Goal: Task Accomplishment & Management: Use online tool/utility

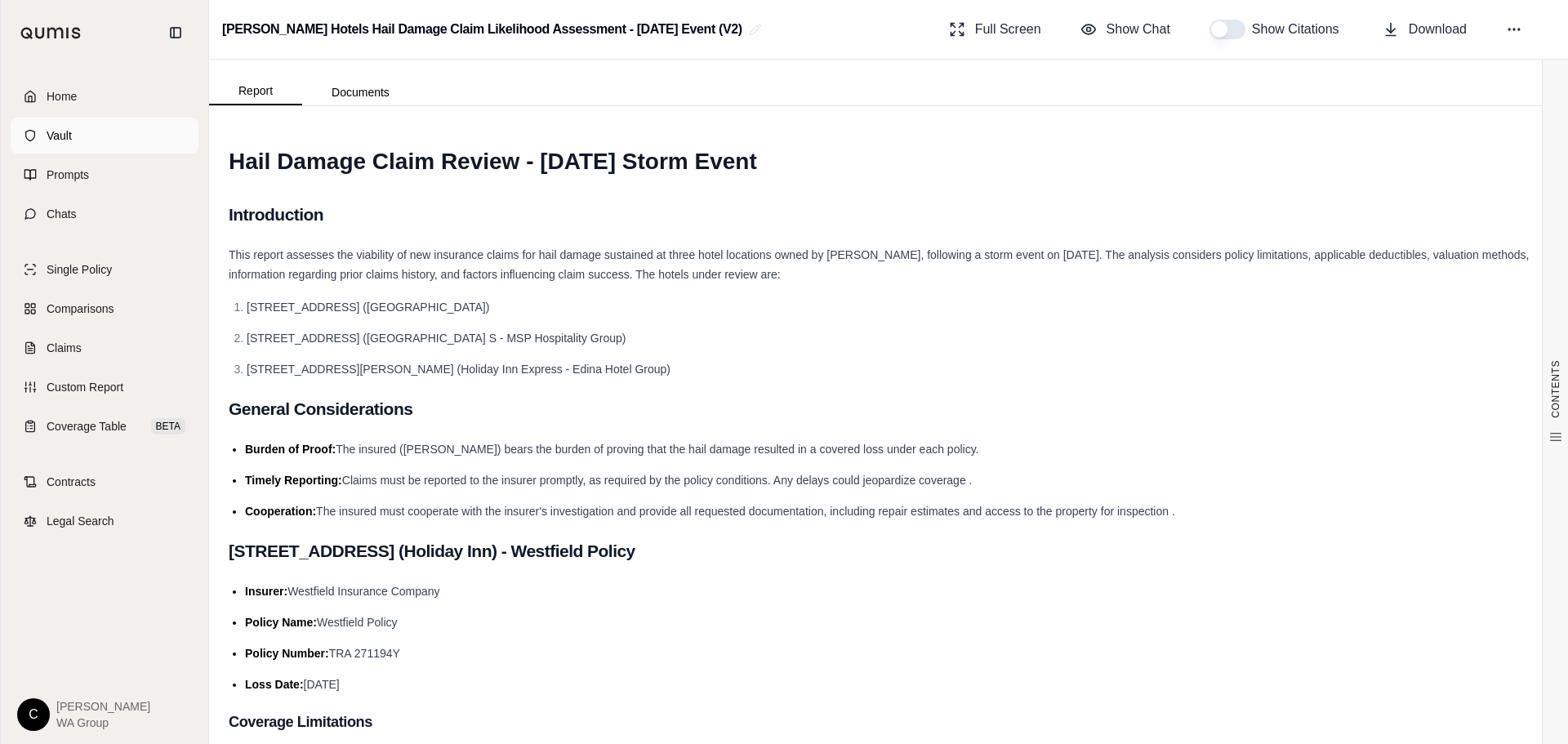
scroll to position [2609, 0]
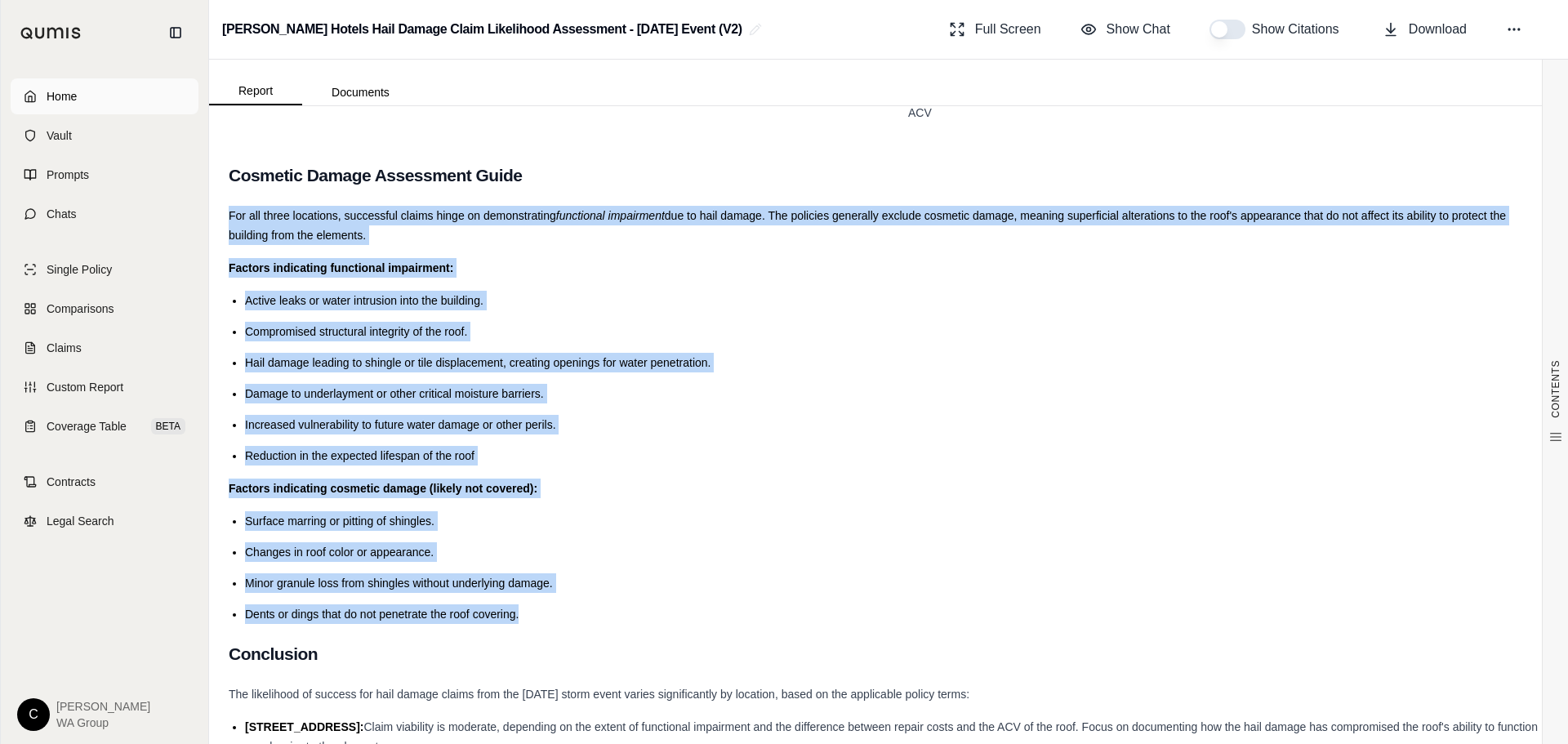
click at [53, 90] on span "Home" at bounding box center [61, 96] width 30 height 16
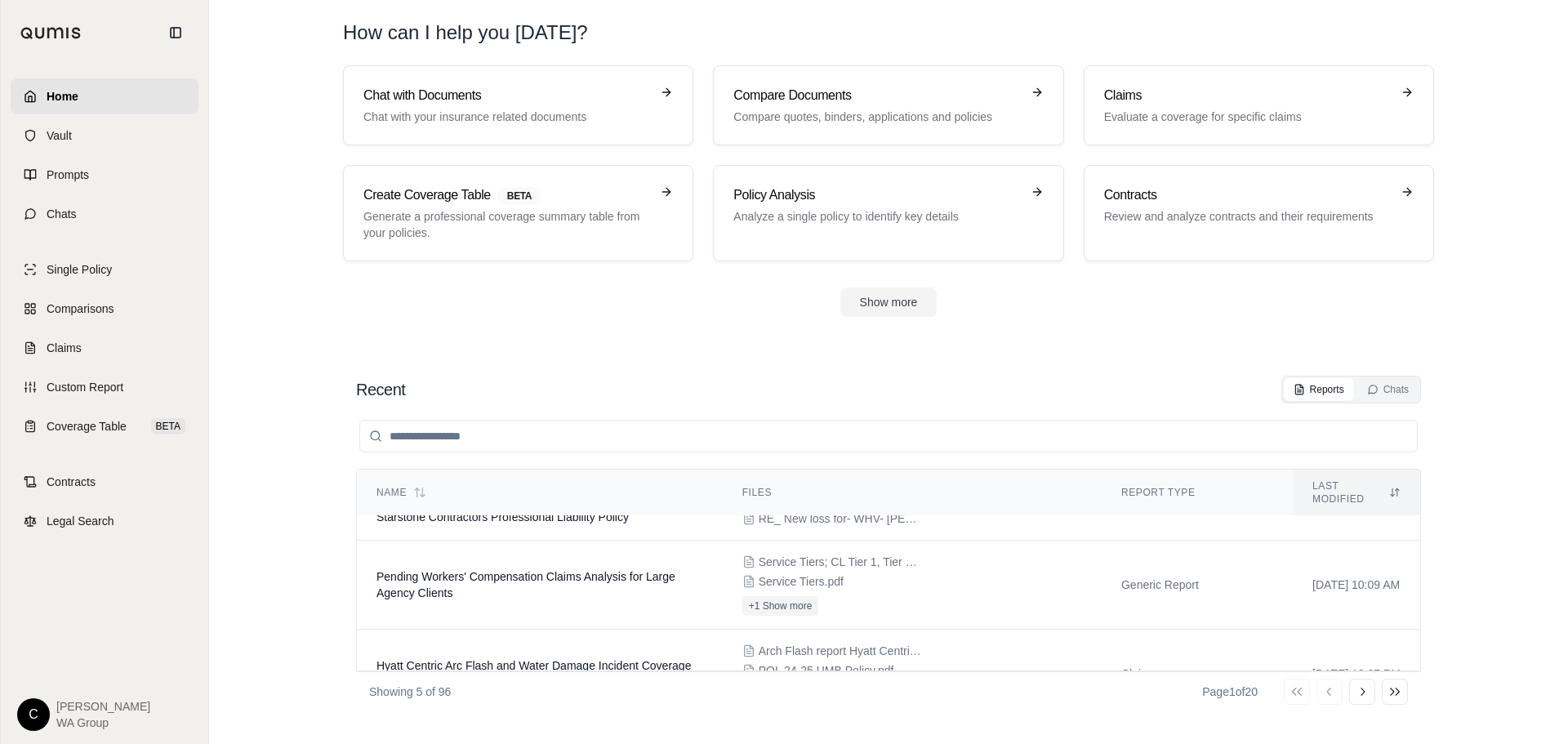
scroll to position [251, 0]
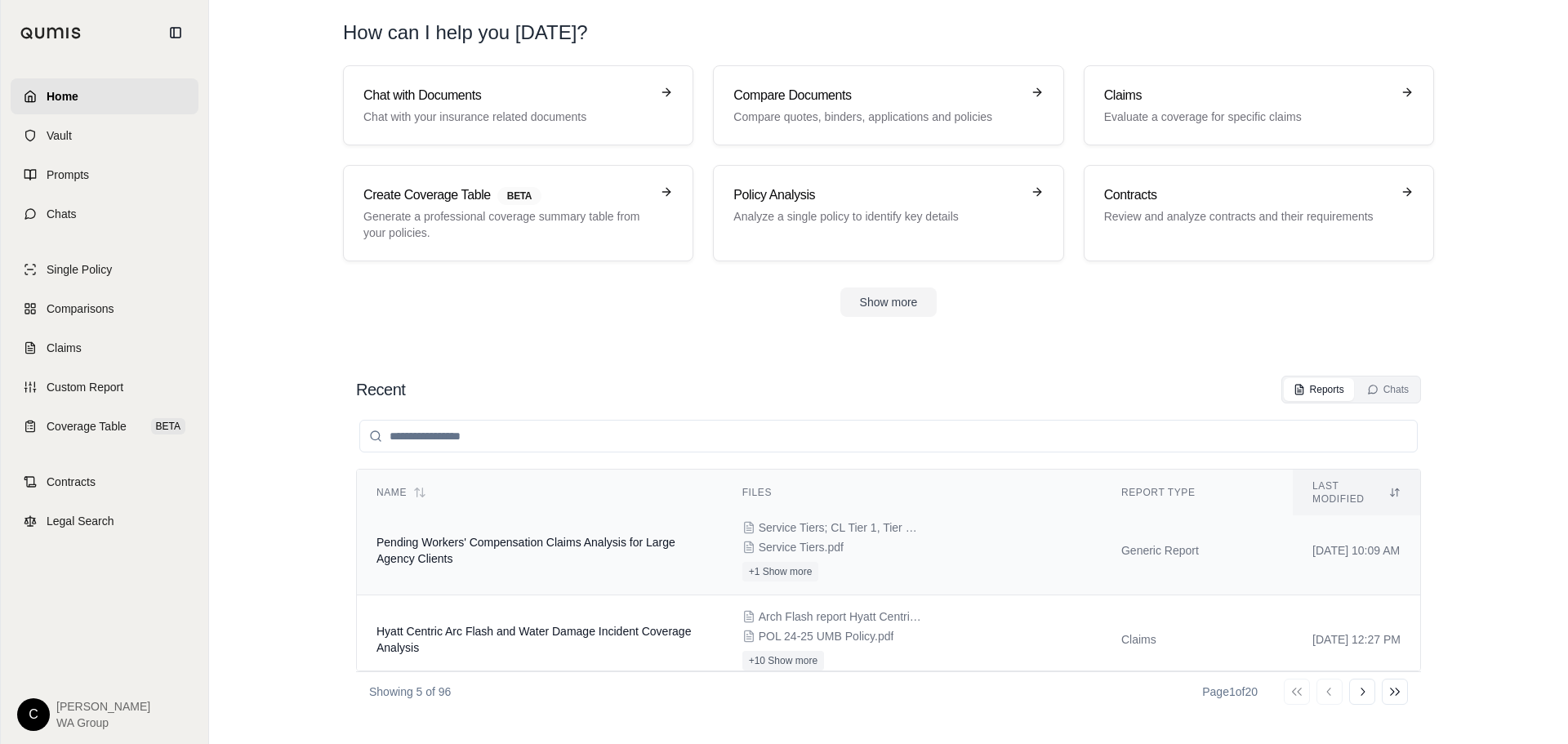
click at [562, 547] on td "Pending Workers' Compensation Claims Analysis for Large Agency Clients" at bounding box center [539, 550] width 366 height 89
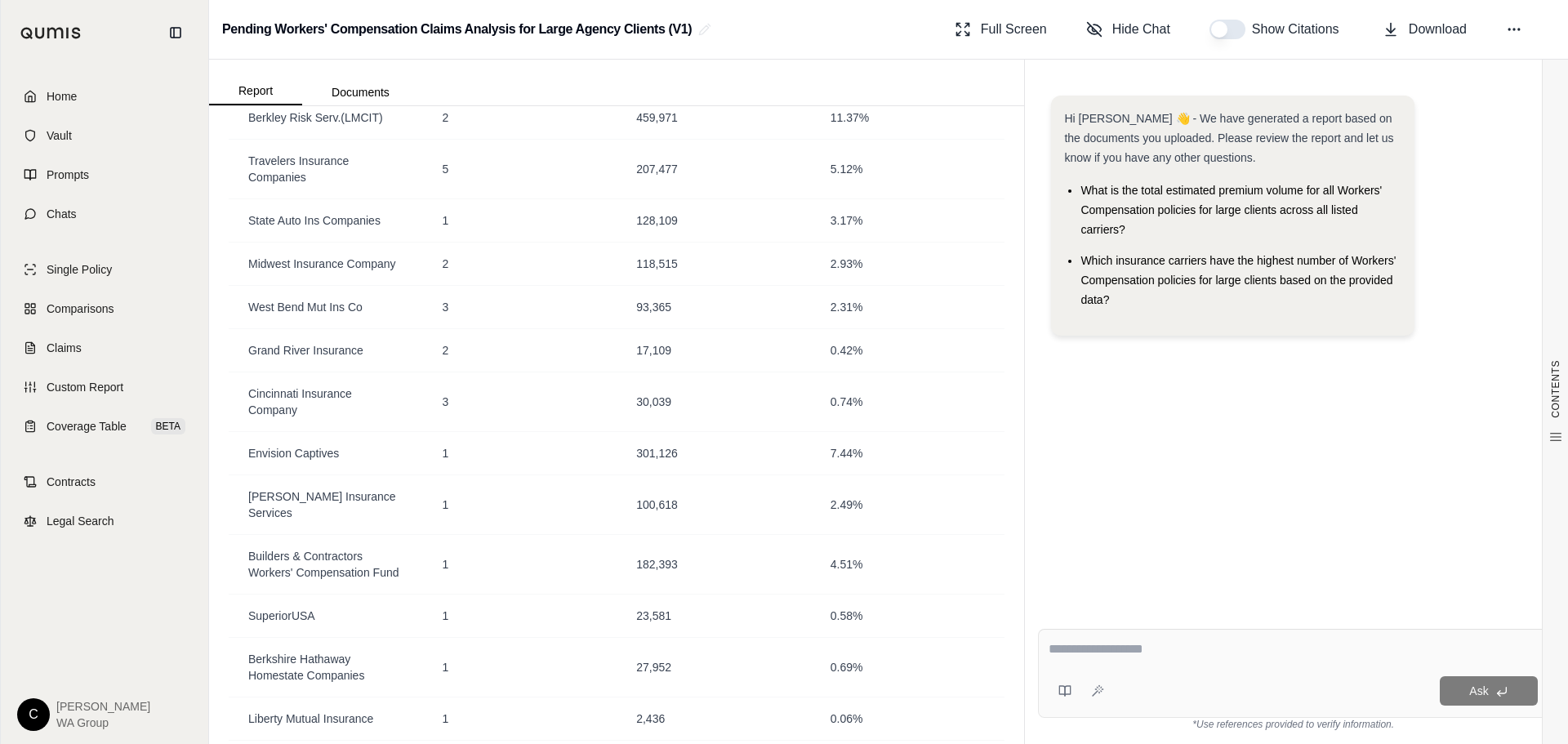
scroll to position [1388, 0]
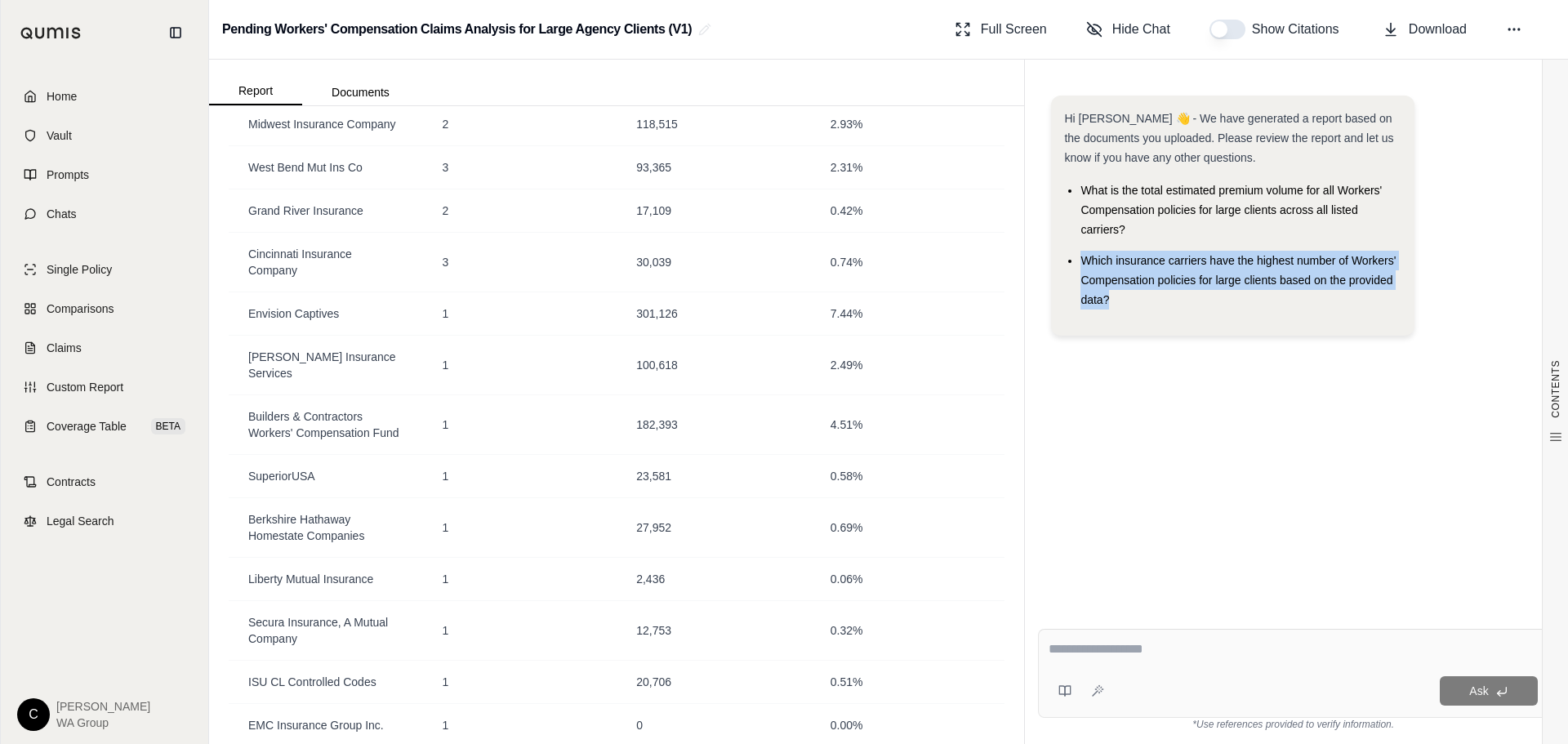
drag, startPoint x: 1097, startPoint y: 301, endPoint x: 1085, endPoint y: 259, distance: 43.7
click at [1085, 259] on li "Which insurance carriers have the highest number of Workers' Compensation polic…" at bounding box center [1241, 280] width 320 height 59
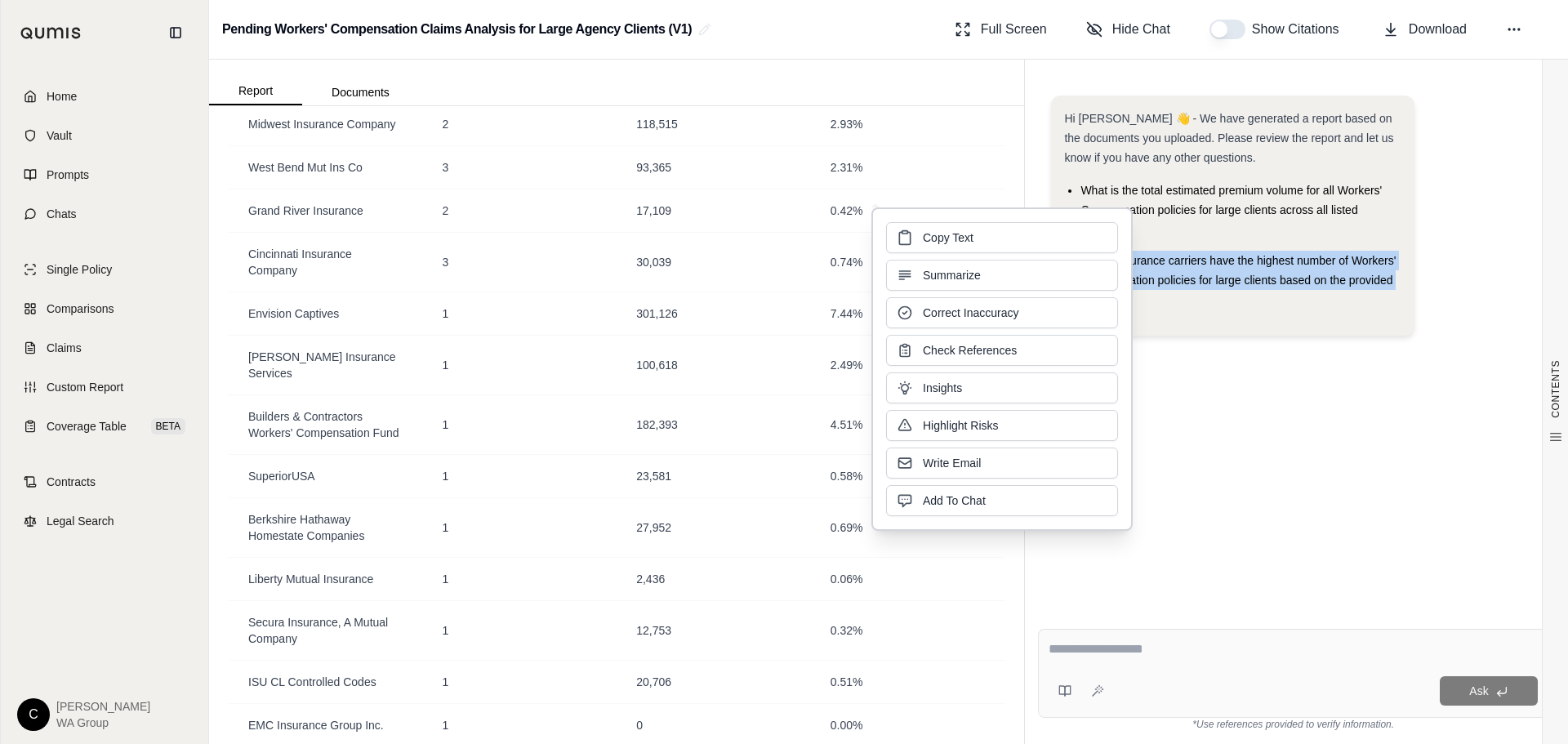
copy span "Which insurance carriers have the highest number of Workers' Compensation polic…"
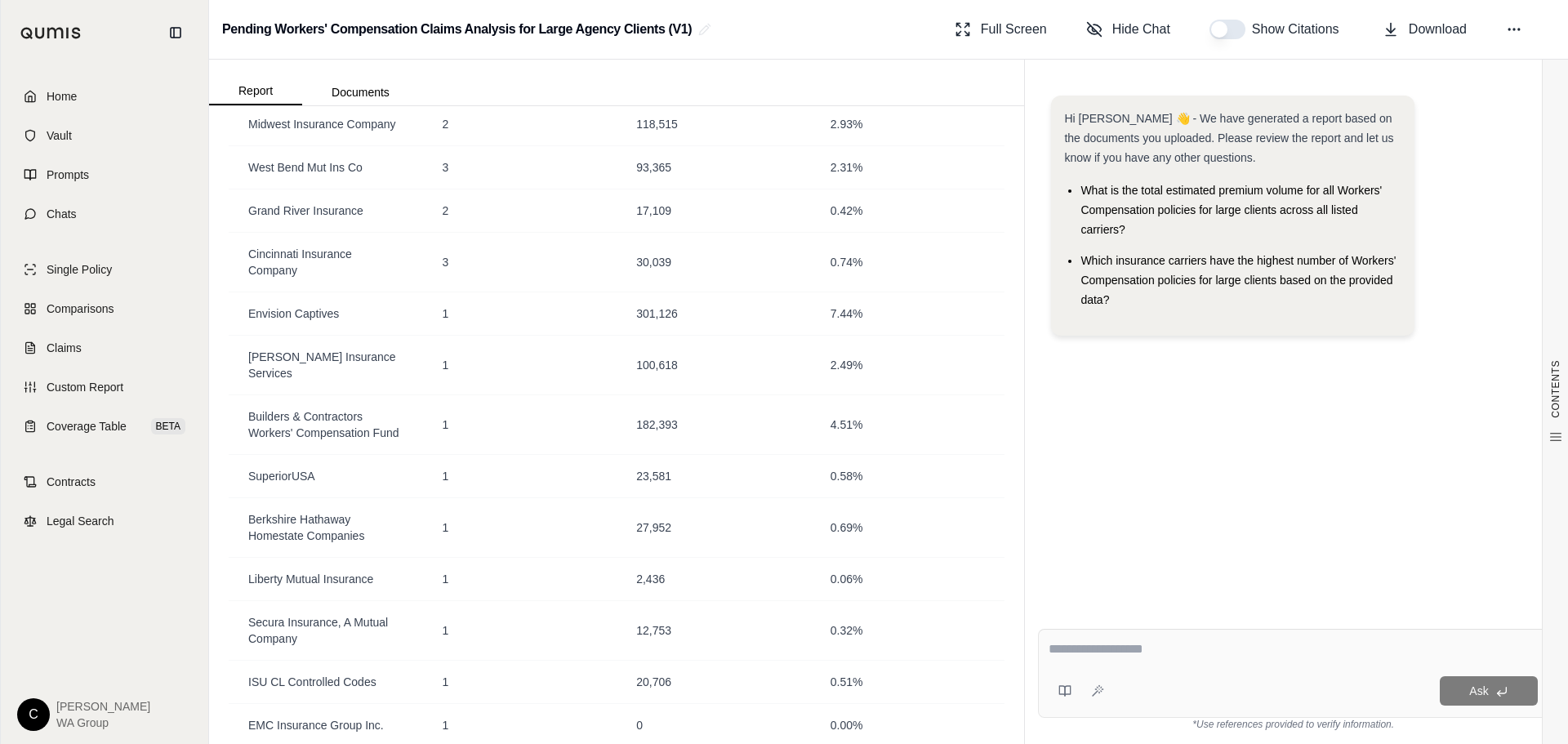
click at [1103, 648] on textarea at bounding box center [1293, 649] width 489 height 20
paste textarea "**********"
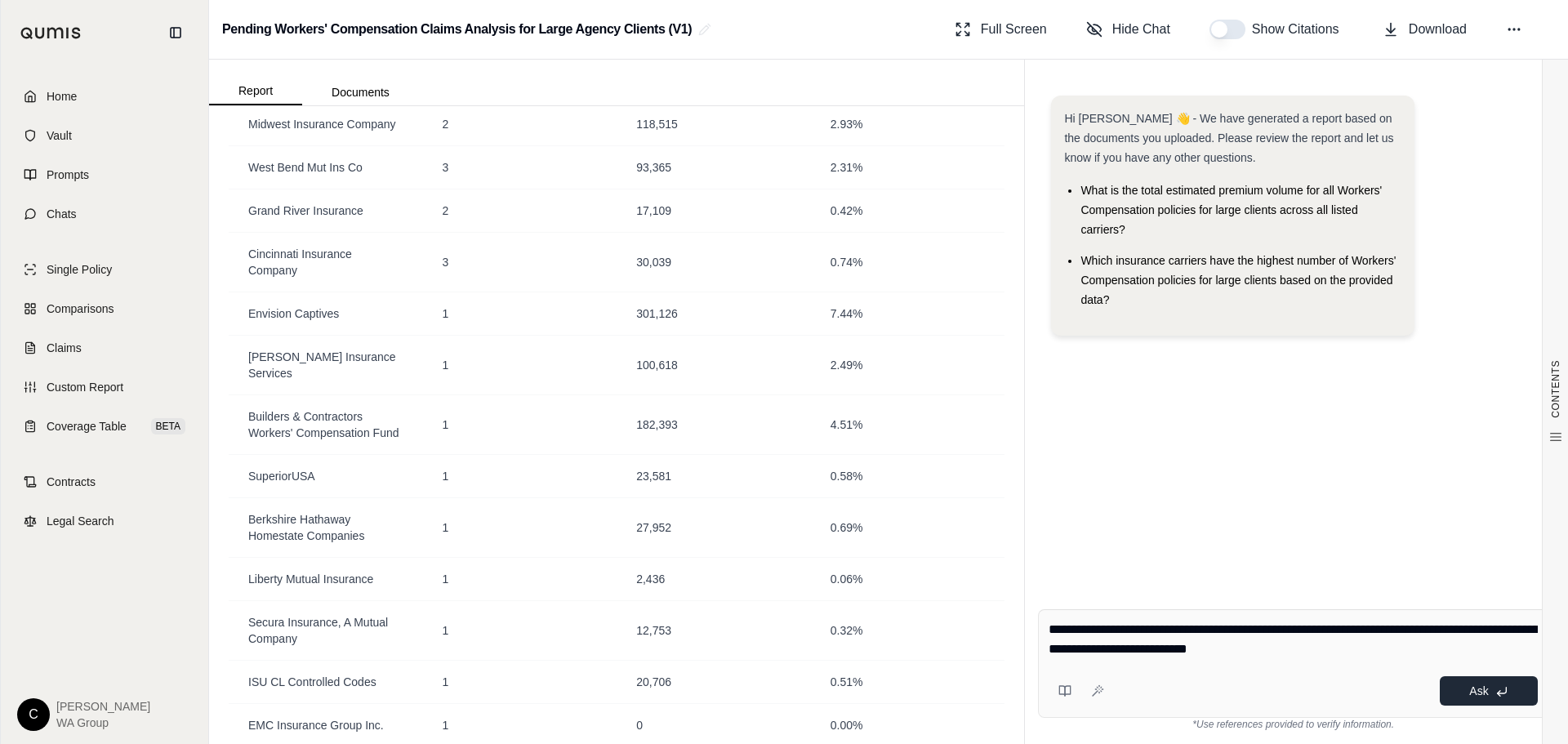
type textarea "**********"
click at [1461, 691] on button "Ask" at bounding box center [1489, 690] width 98 height 29
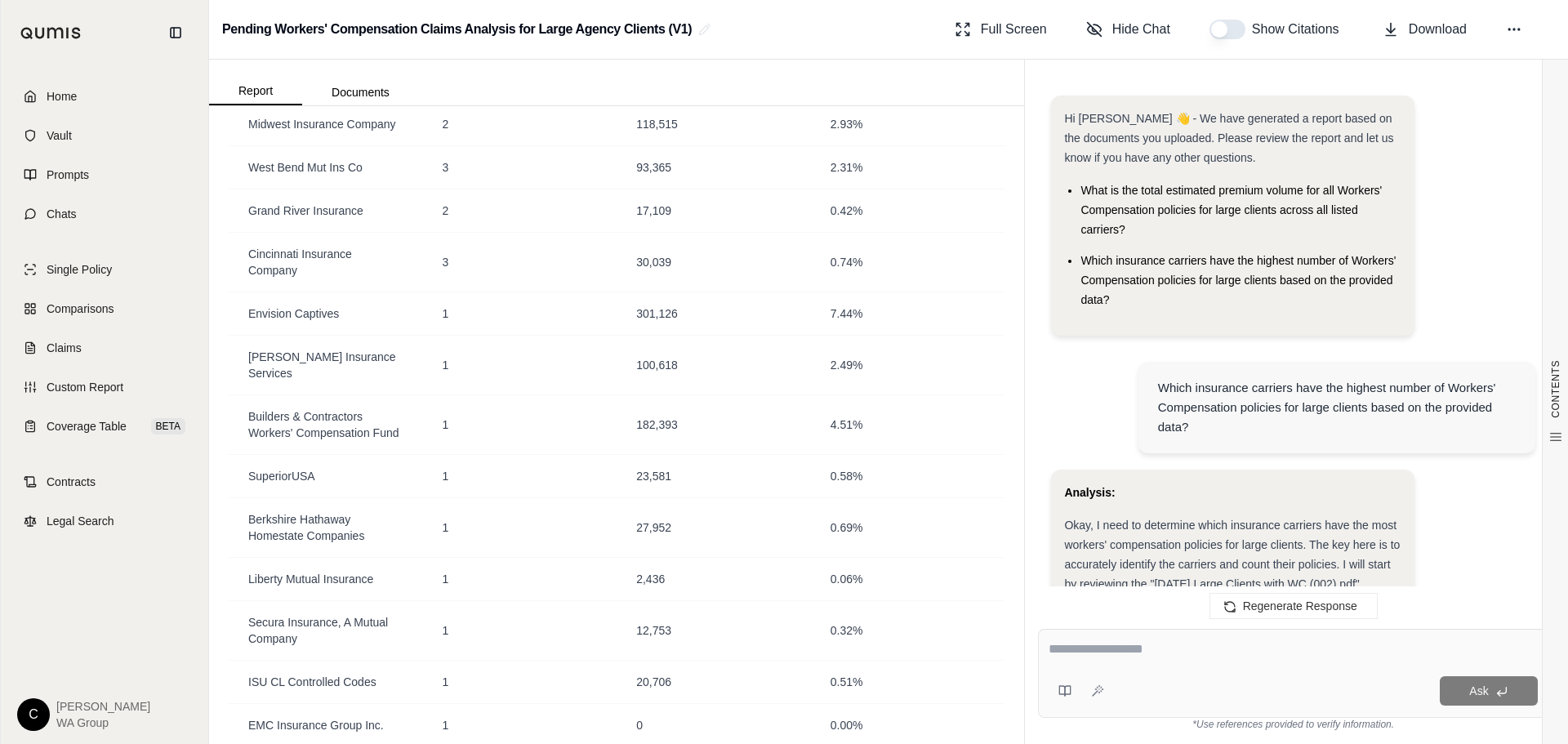
scroll to position [2736, 0]
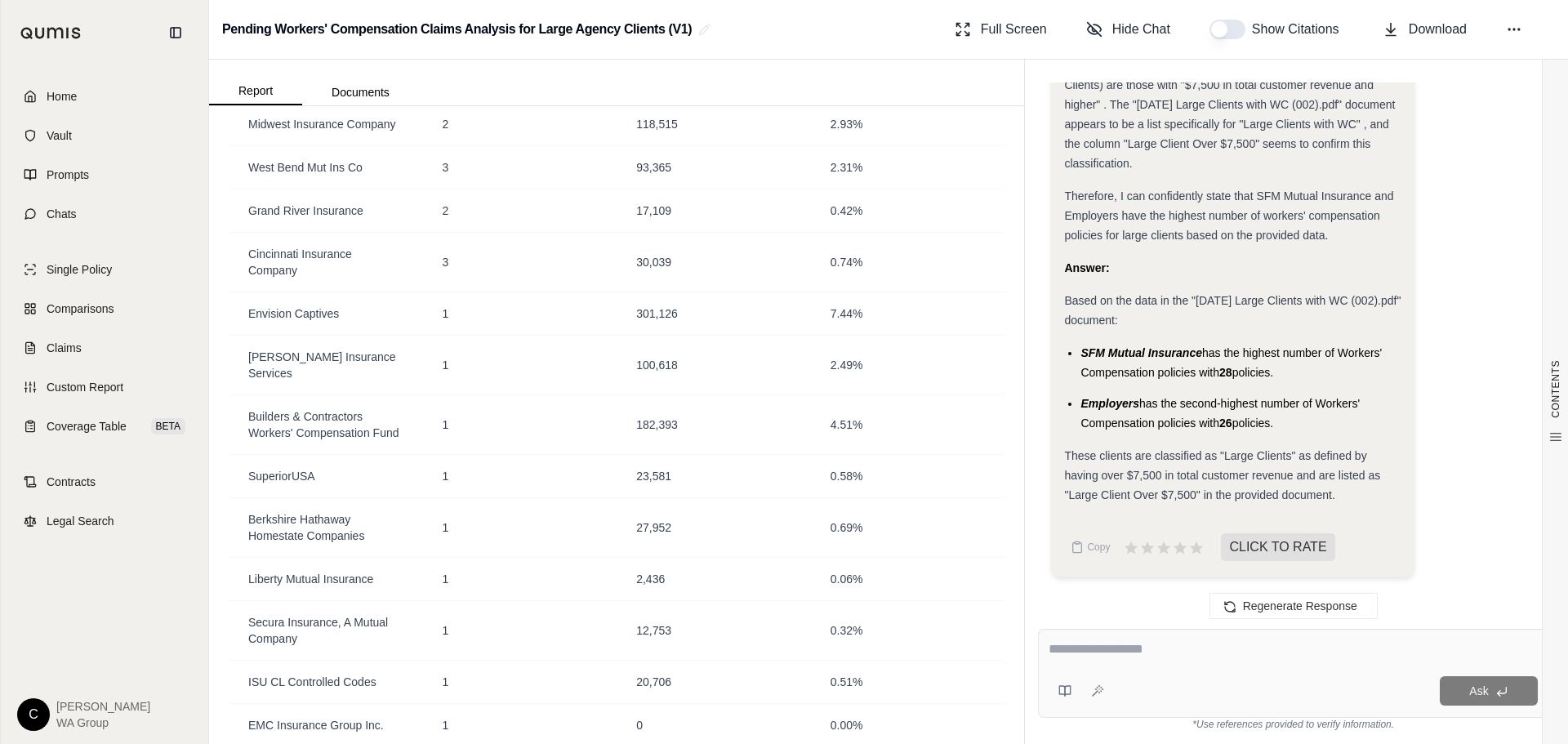
click at [1281, 643] on textarea at bounding box center [1293, 649] width 489 height 20
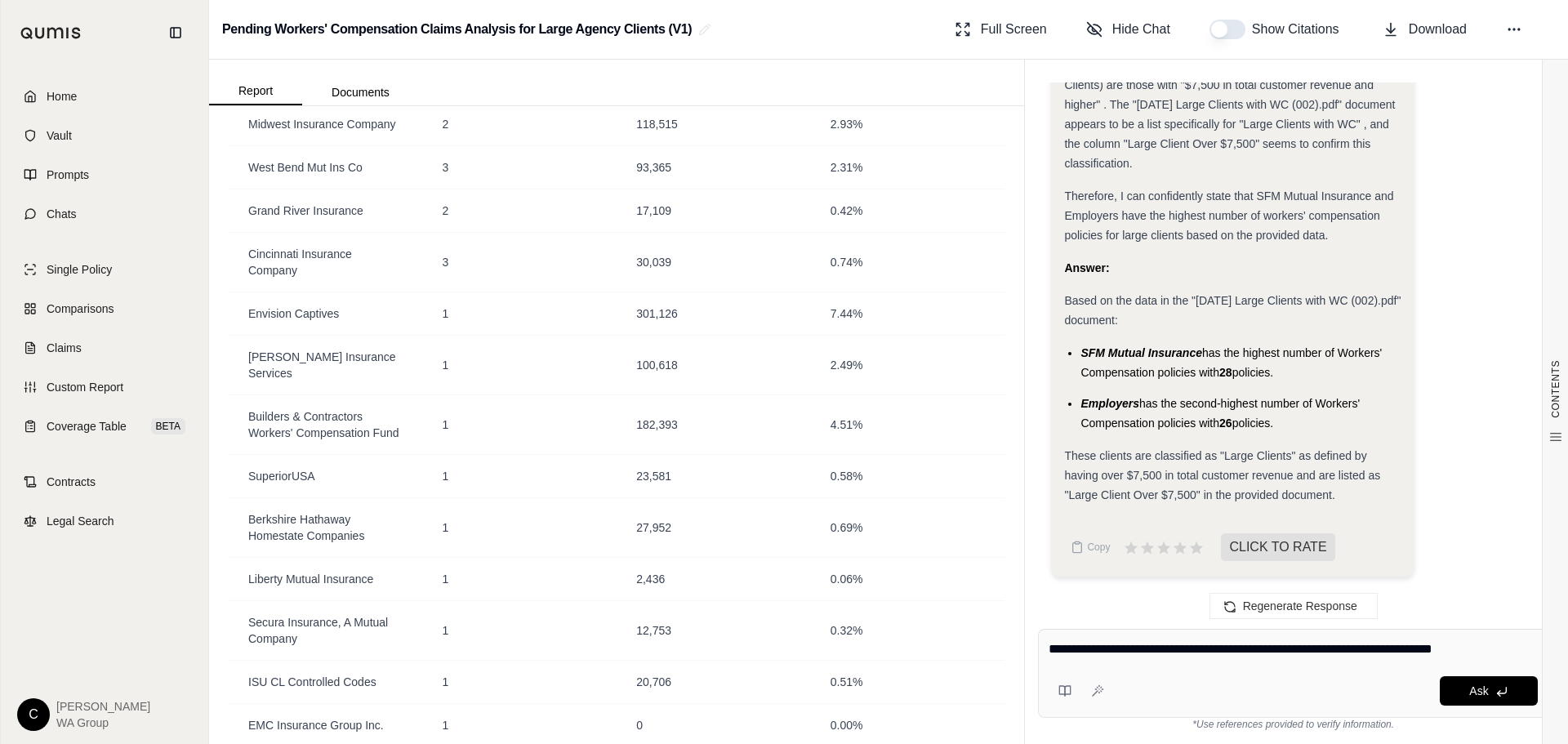
click at [1515, 649] on textarea "**********" at bounding box center [1293, 649] width 489 height 20
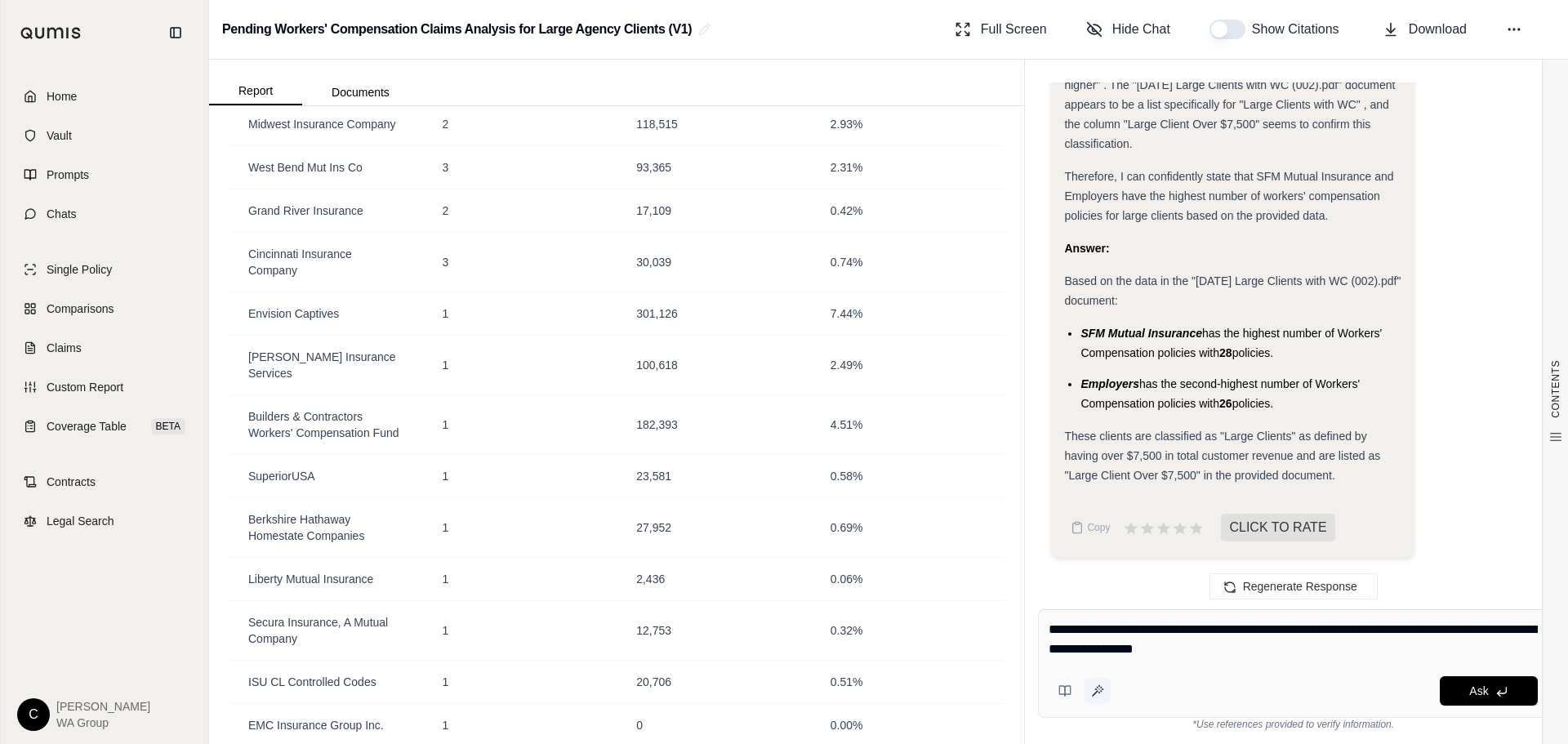
type textarea "**********"
click at [1099, 689] on icon at bounding box center [1098, 691] width 13 height 13
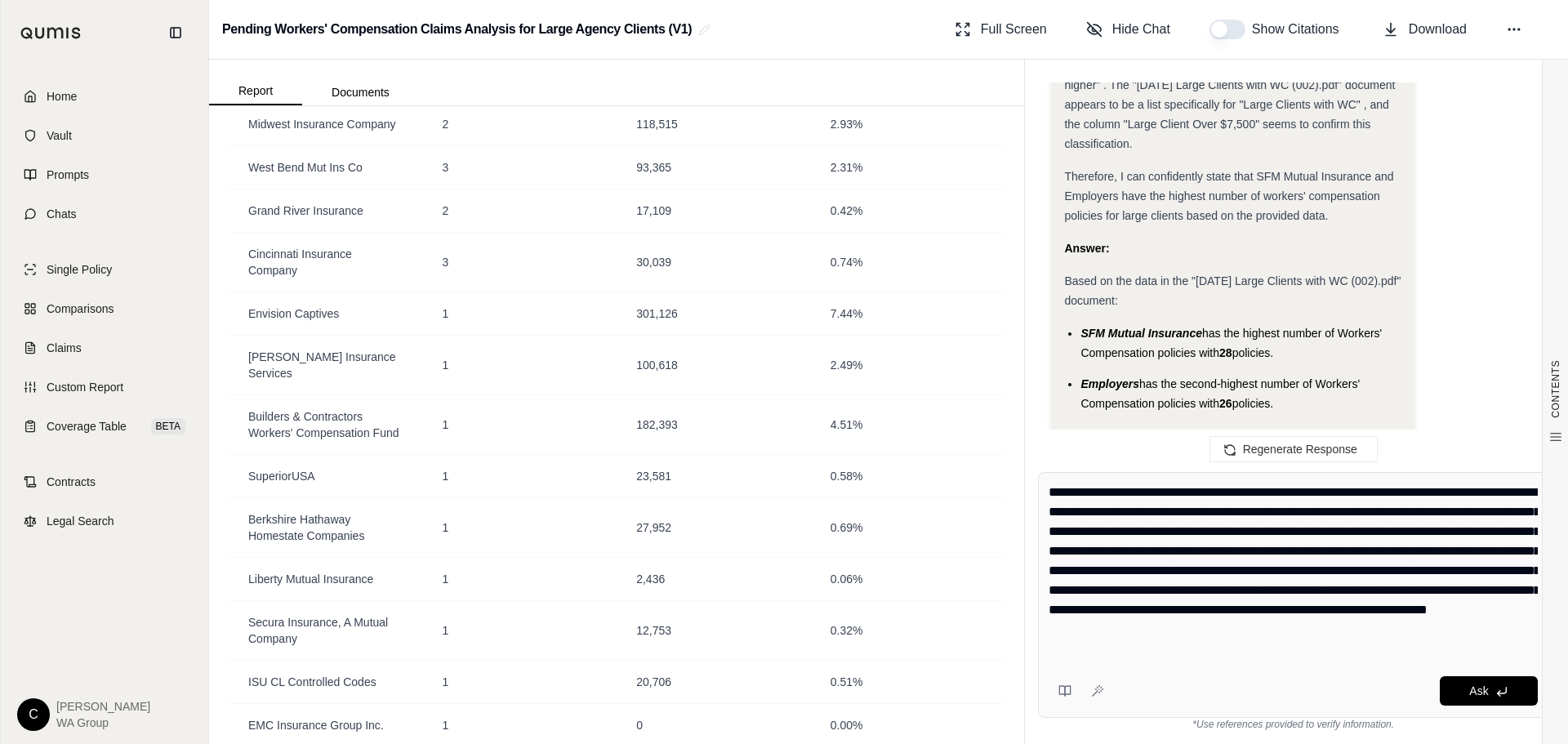
drag, startPoint x: 1240, startPoint y: 531, endPoint x: 1080, endPoint y: 532, distance: 160.0
click at [1080, 532] on textarea "**********" at bounding box center [1293, 571] width 489 height 177
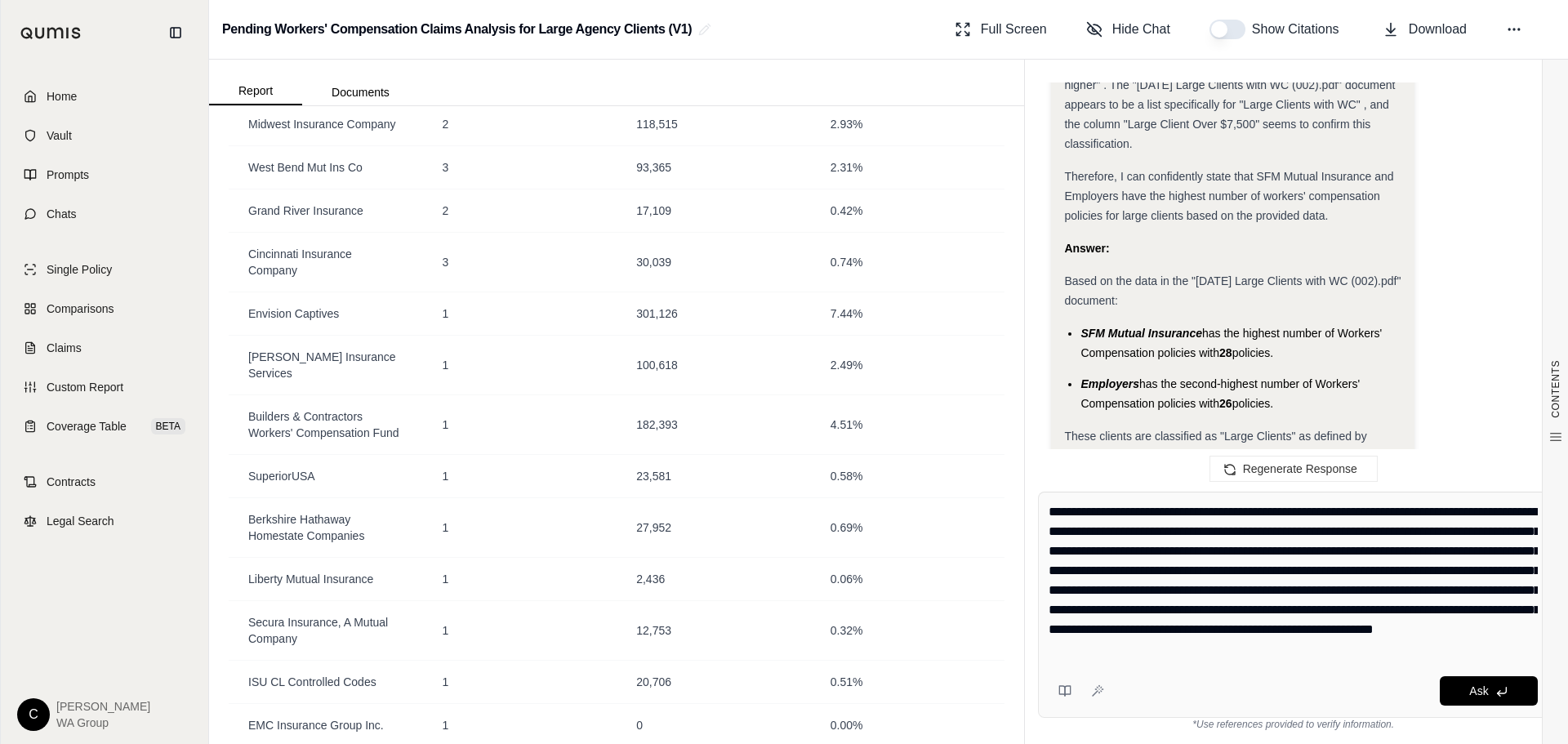
drag, startPoint x: 1106, startPoint y: 570, endPoint x: 1447, endPoint y: 548, distance: 341.7
click at [1449, 548] on textarea "**********" at bounding box center [1293, 580] width 489 height 157
click at [1366, 652] on textarea "**********" at bounding box center [1293, 580] width 489 height 157
drag, startPoint x: 1132, startPoint y: 629, endPoint x: 1368, endPoint y: 567, distance: 244.0
click at [1368, 567] on textarea "**********" at bounding box center [1293, 580] width 489 height 157
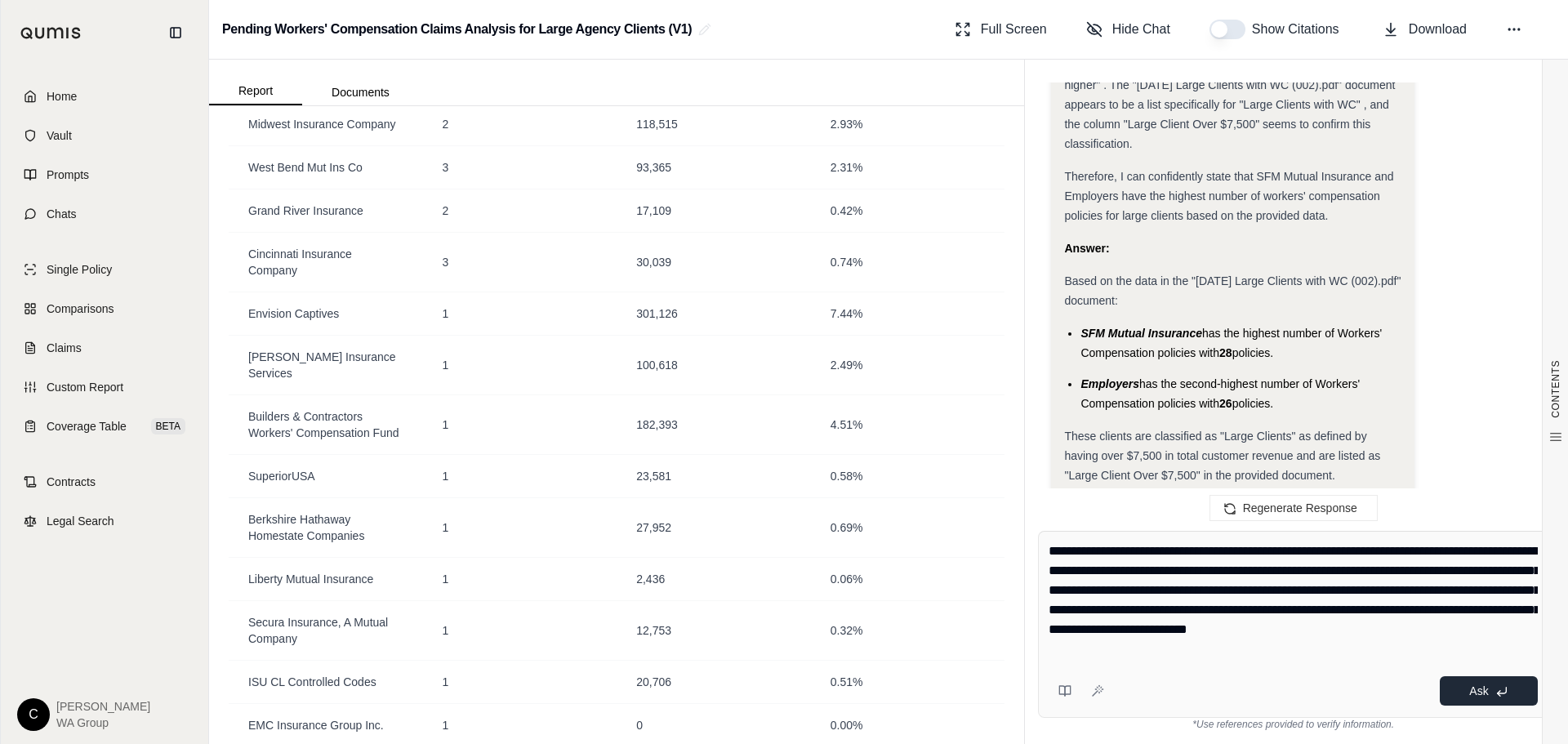
type textarea "**********"
click at [1470, 687] on span "Ask" at bounding box center [1479, 691] width 19 height 13
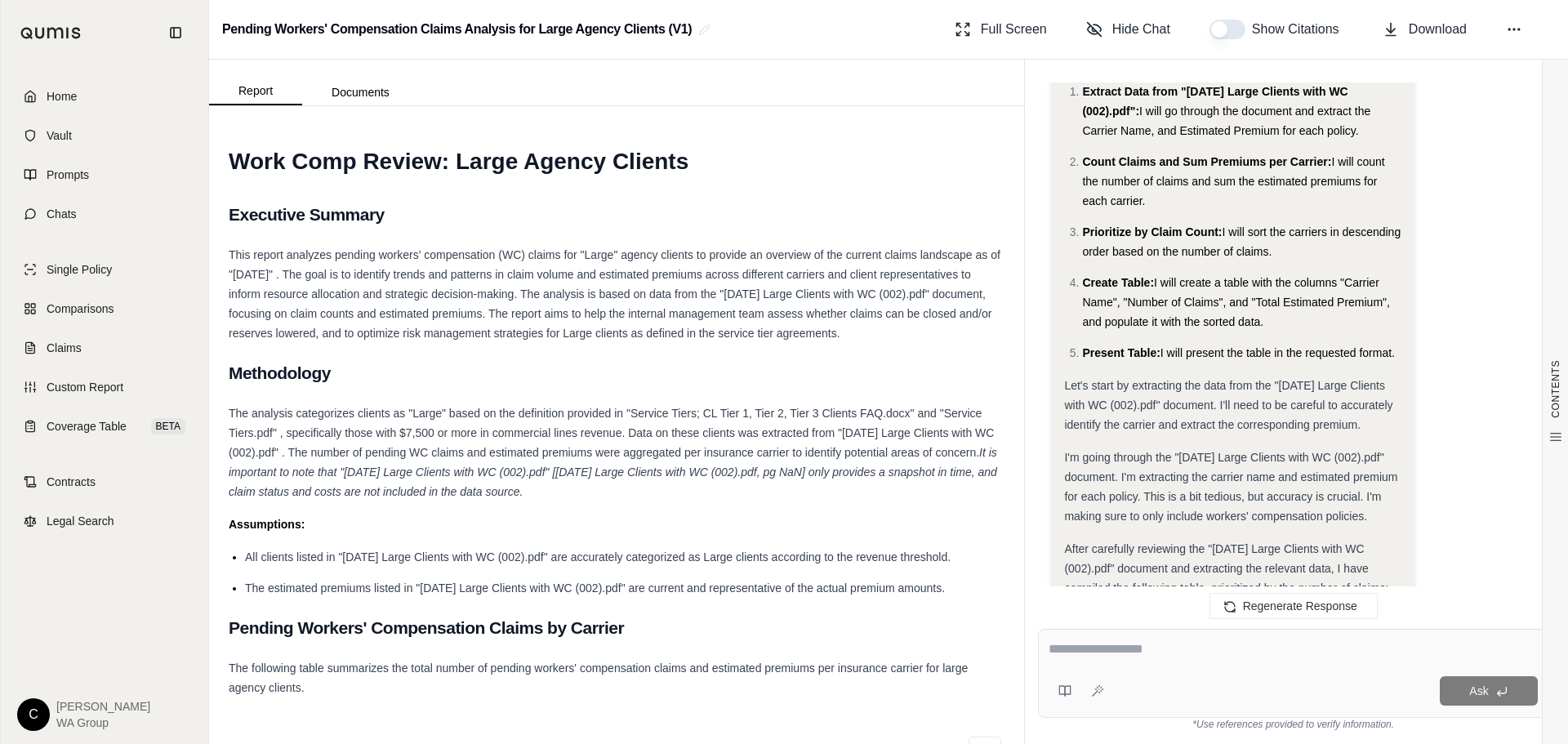
scroll to position [3264, 0]
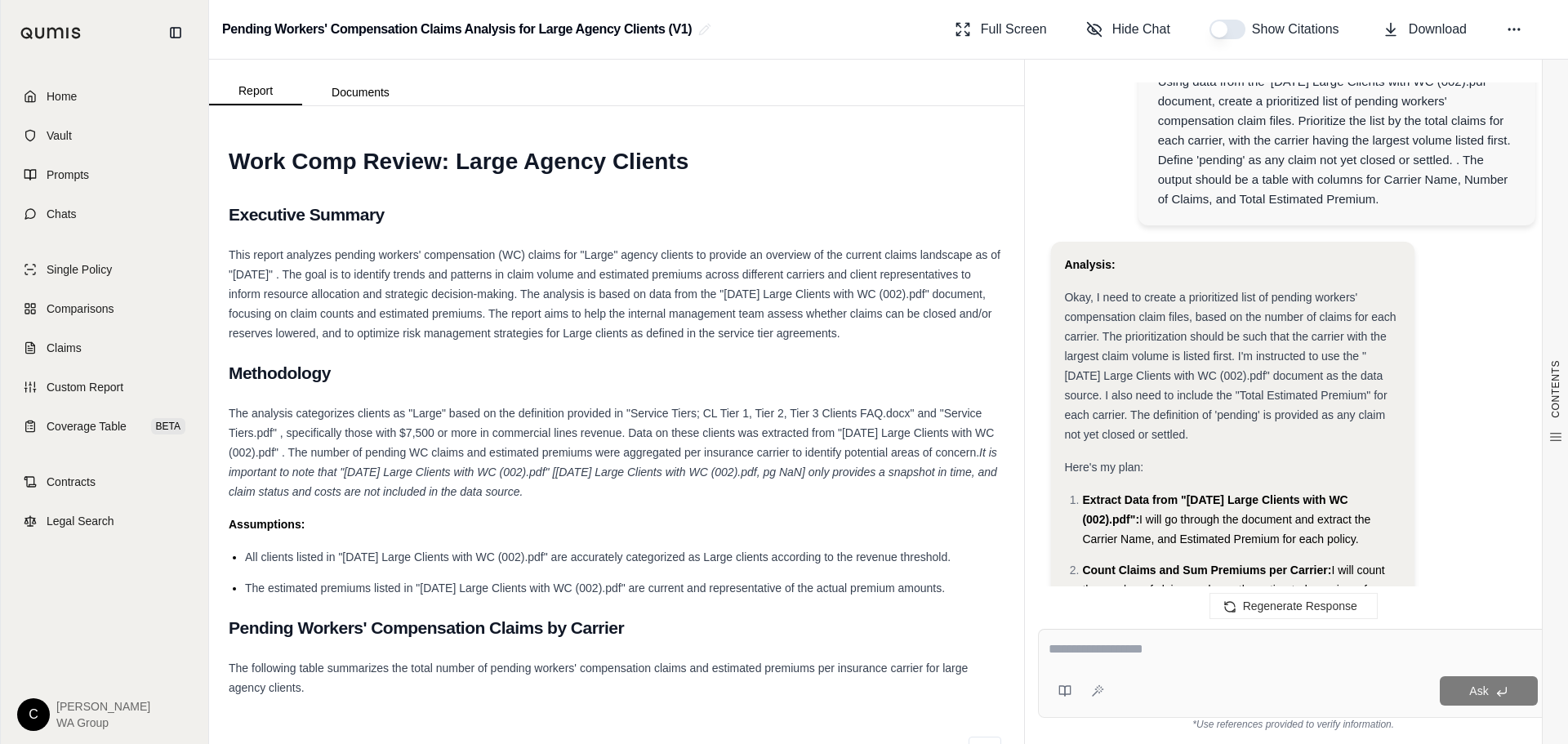
drag, startPoint x: 1221, startPoint y: 454, endPoint x: 1144, endPoint y: 324, distance: 151.1
click at [1144, 324] on div "Okay, I need to create a prioritized list of pending workers' compensation clai…" at bounding box center [1232, 366] width 337 height 157
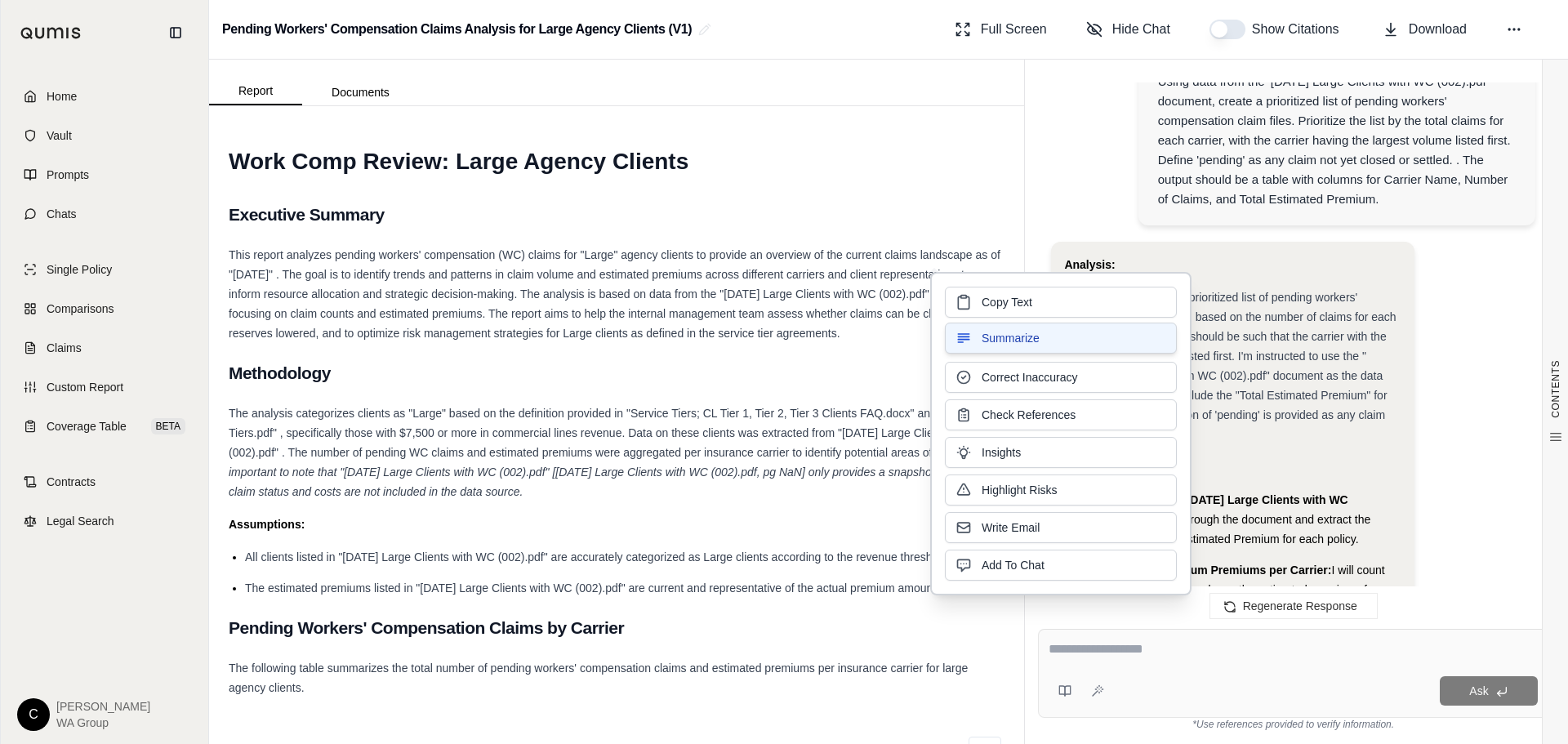
copy span "create a prioritized list of pending workers' compensation claim files, based o…"
click at [1525, 22] on button at bounding box center [1513, 29] width 29 height 29
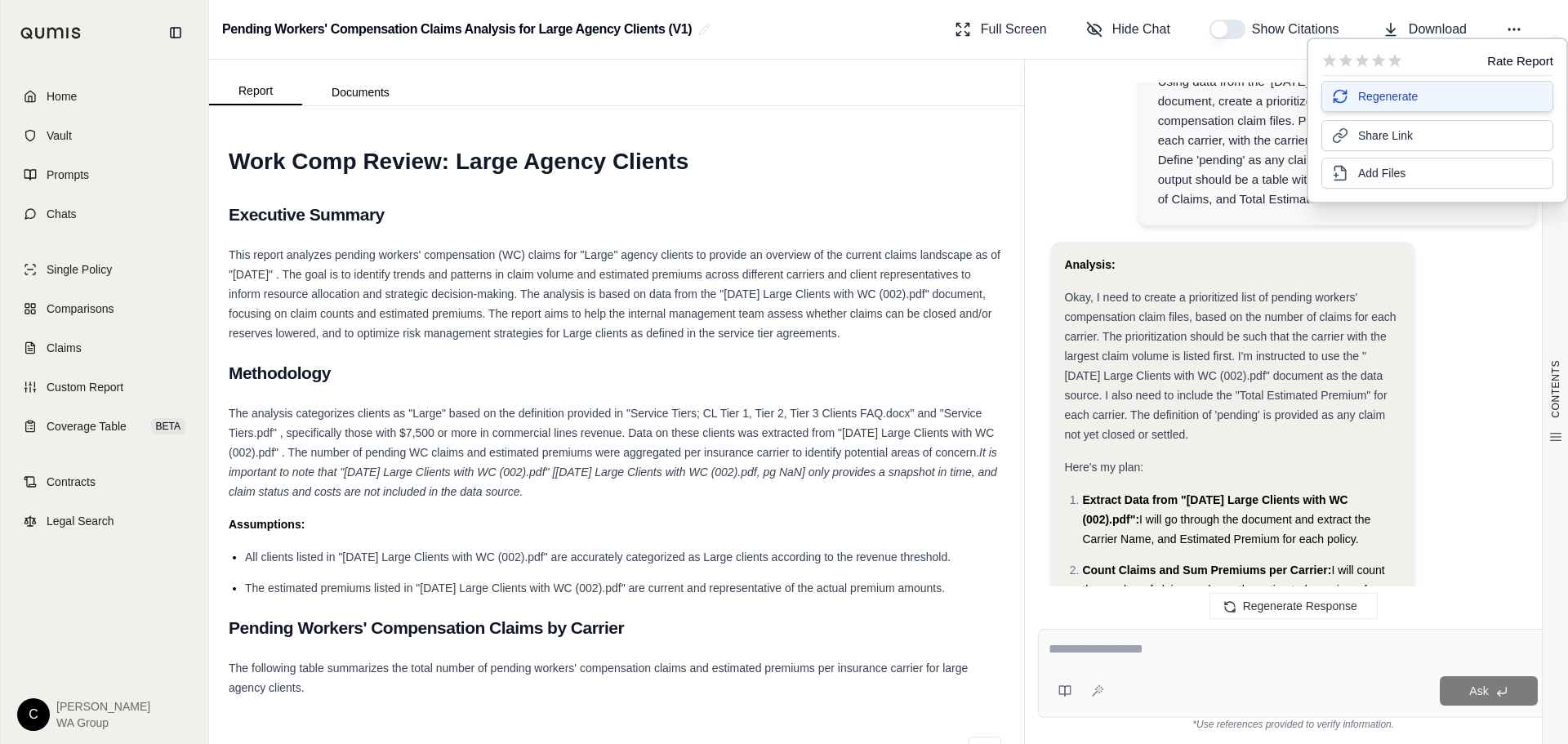
click at [1421, 99] on button "Regenerate" at bounding box center [1437, 96] width 232 height 31
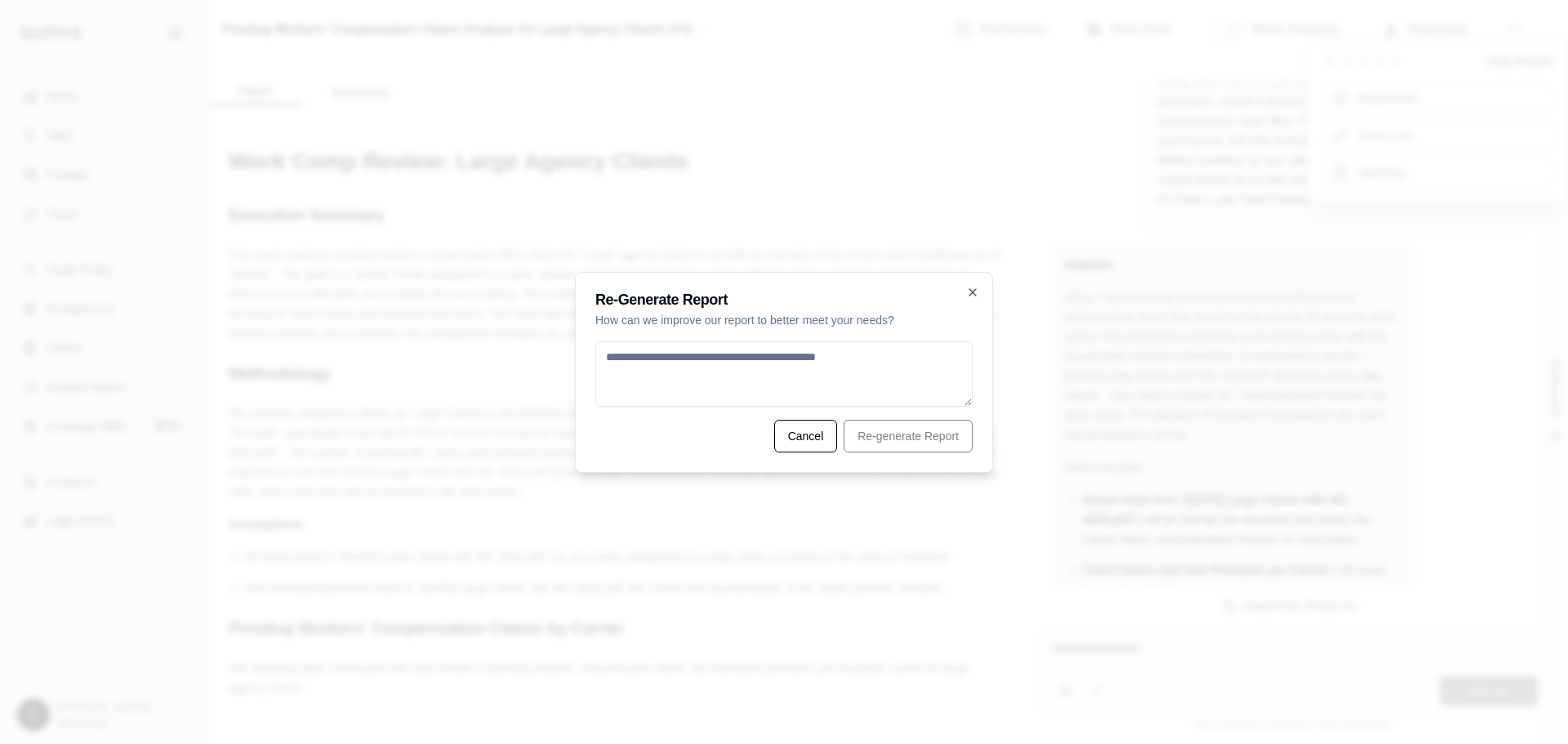
click at [798, 377] on textarea at bounding box center [784, 373] width 377 height 65
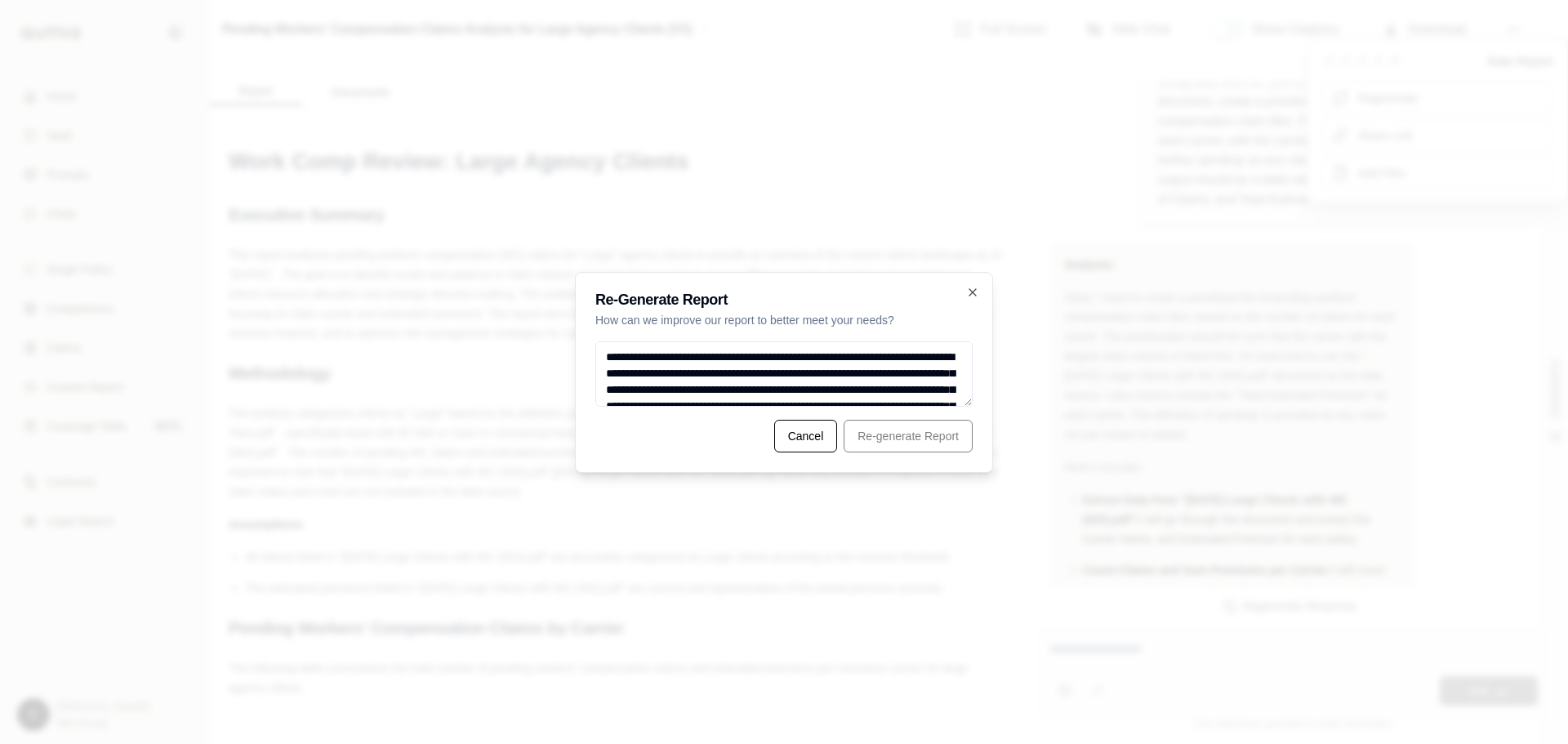
scroll to position [72, 0]
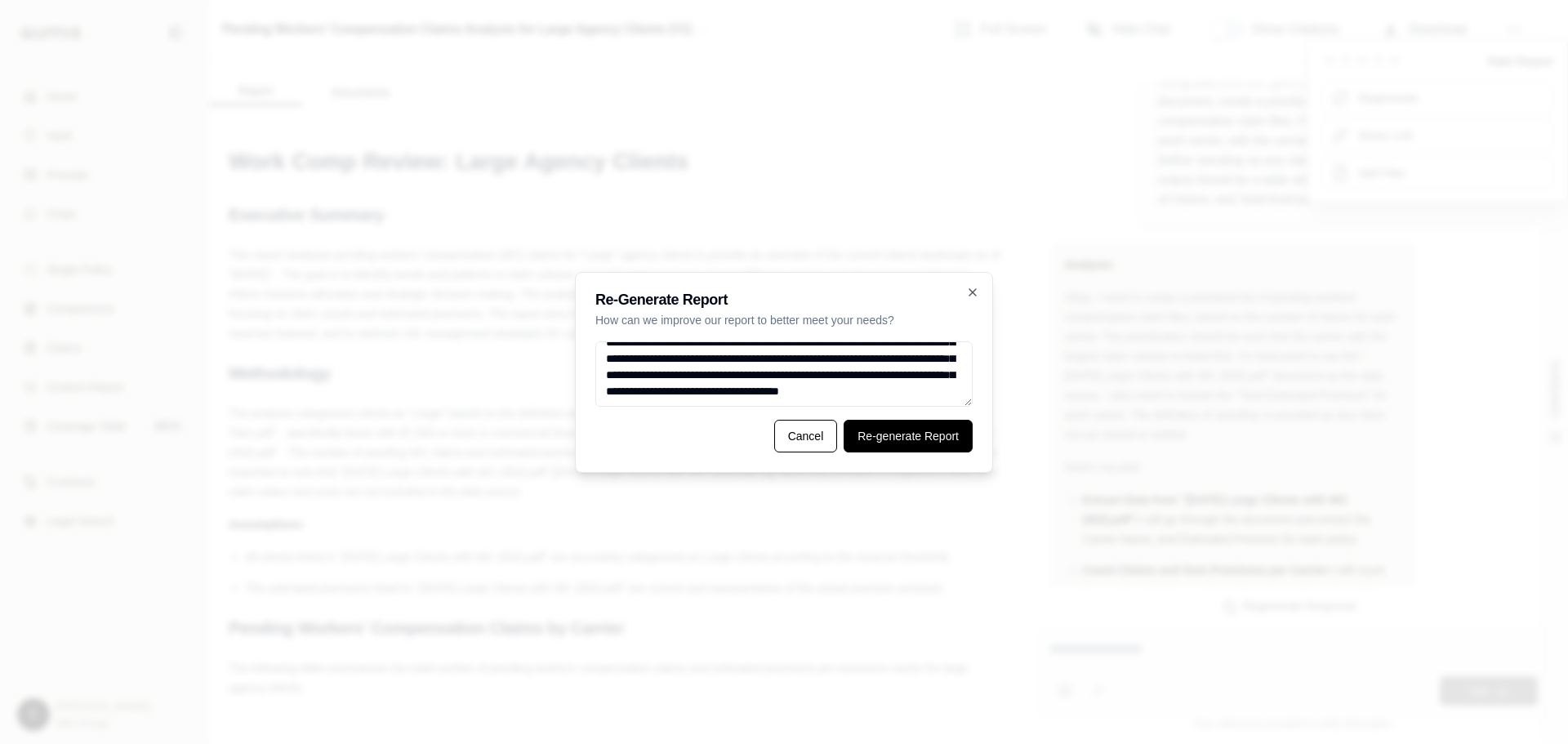
type textarea "**********"
click at [898, 424] on button "Re-generate Report" at bounding box center [908, 435] width 129 height 33
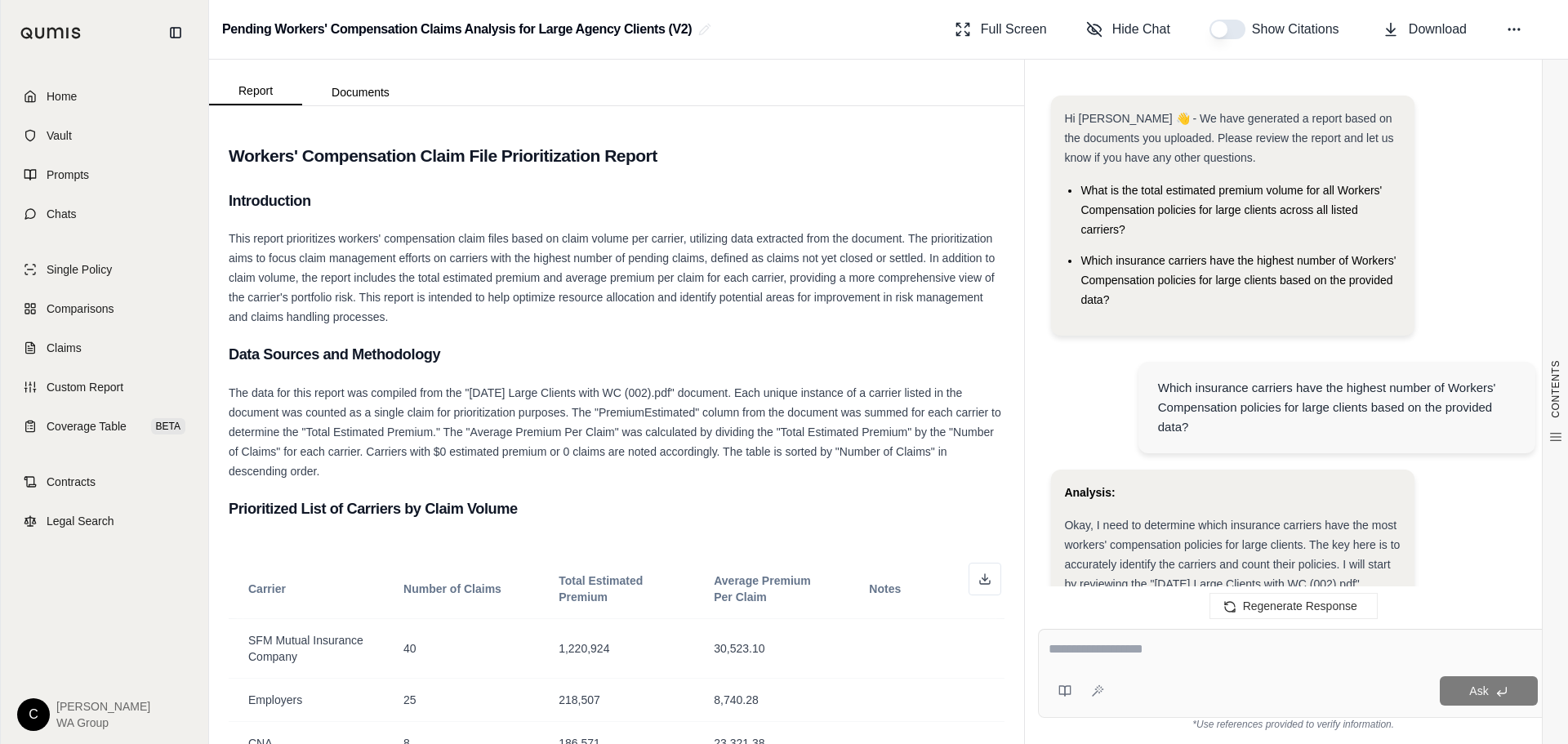
scroll to position [8164, 0]
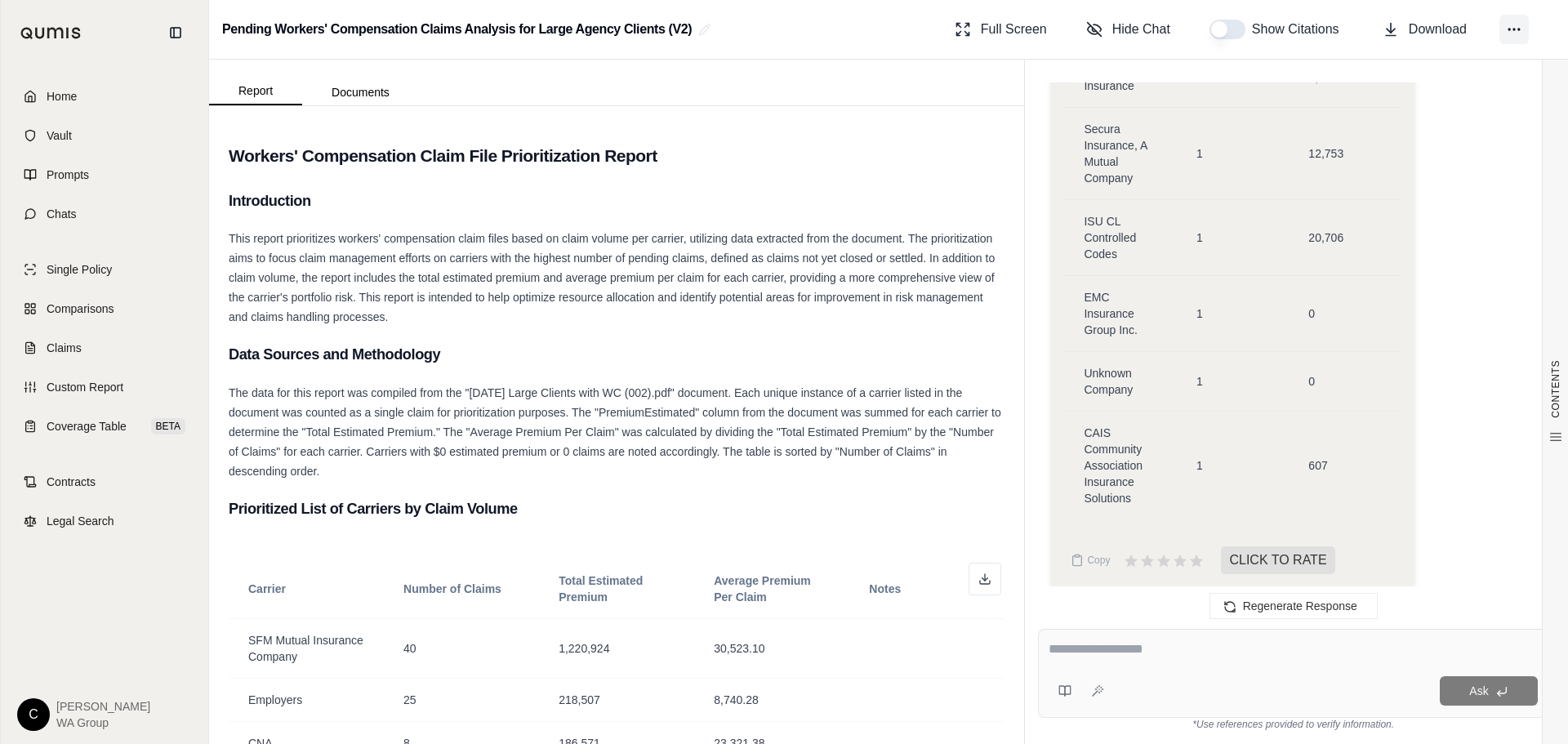
click at [1512, 26] on icon at bounding box center [1513, 29] width 16 height 16
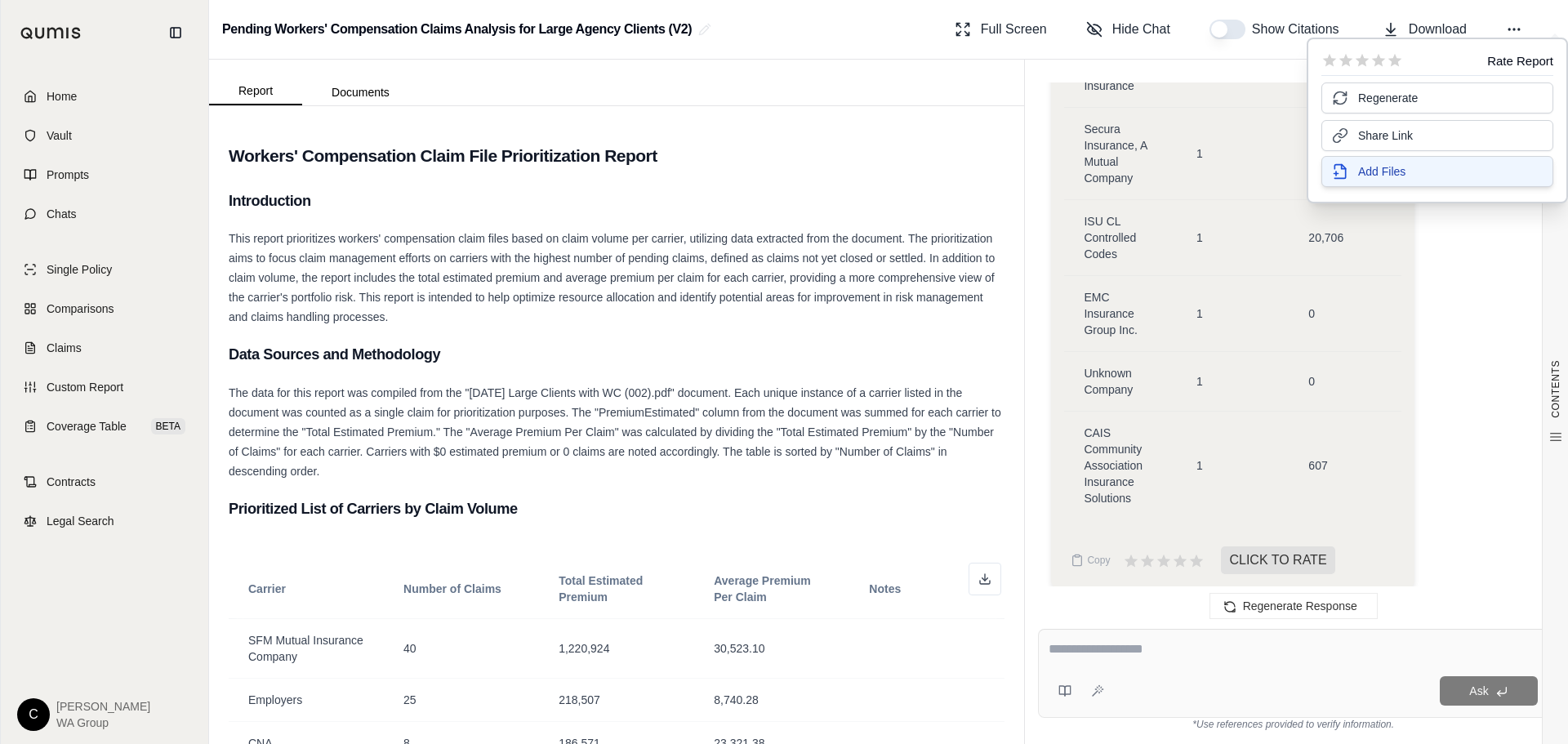
click at [1398, 173] on span "Add Files" at bounding box center [1382, 171] width 47 height 16
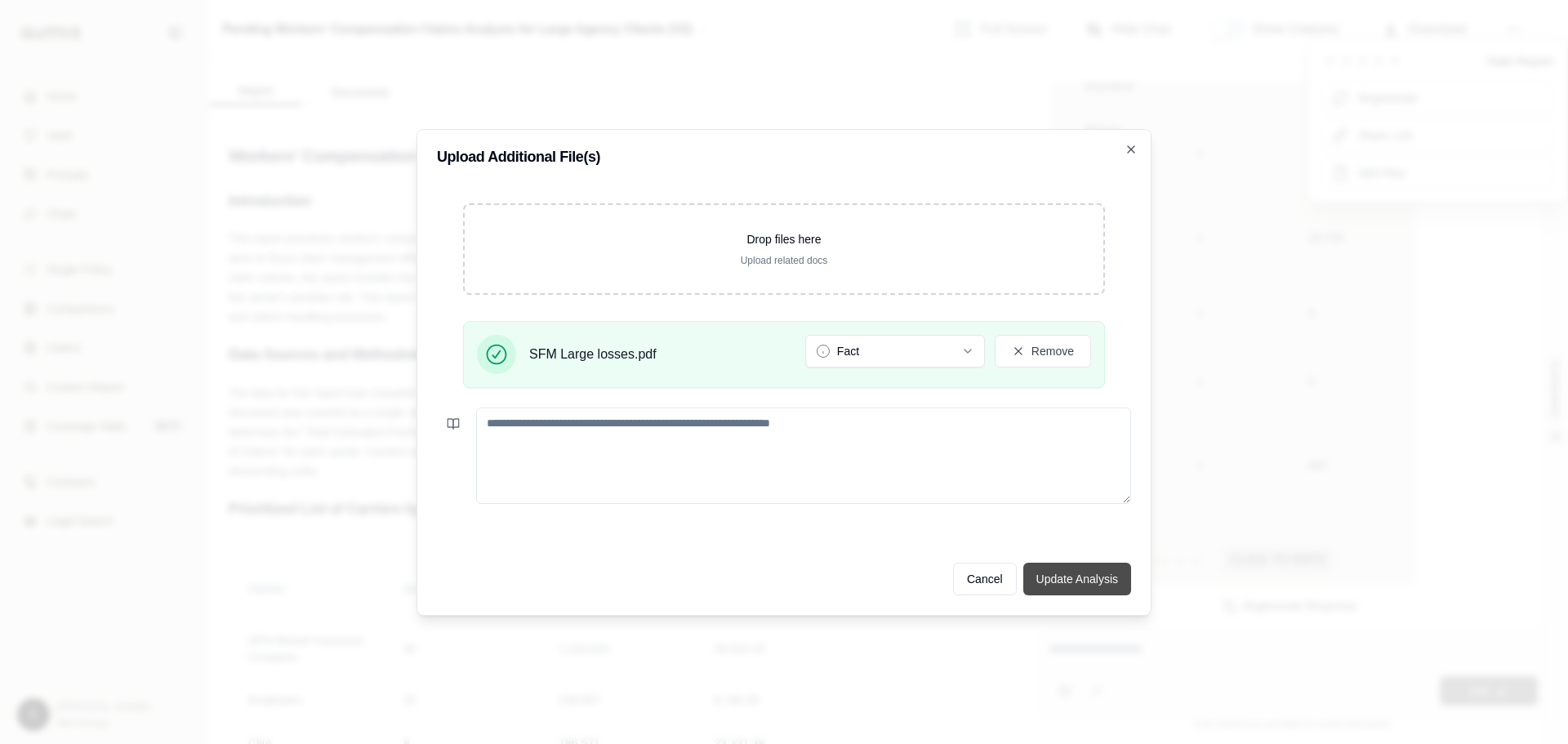
click at [1072, 586] on button "Update Analysis" at bounding box center [1077, 578] width 108 height 33
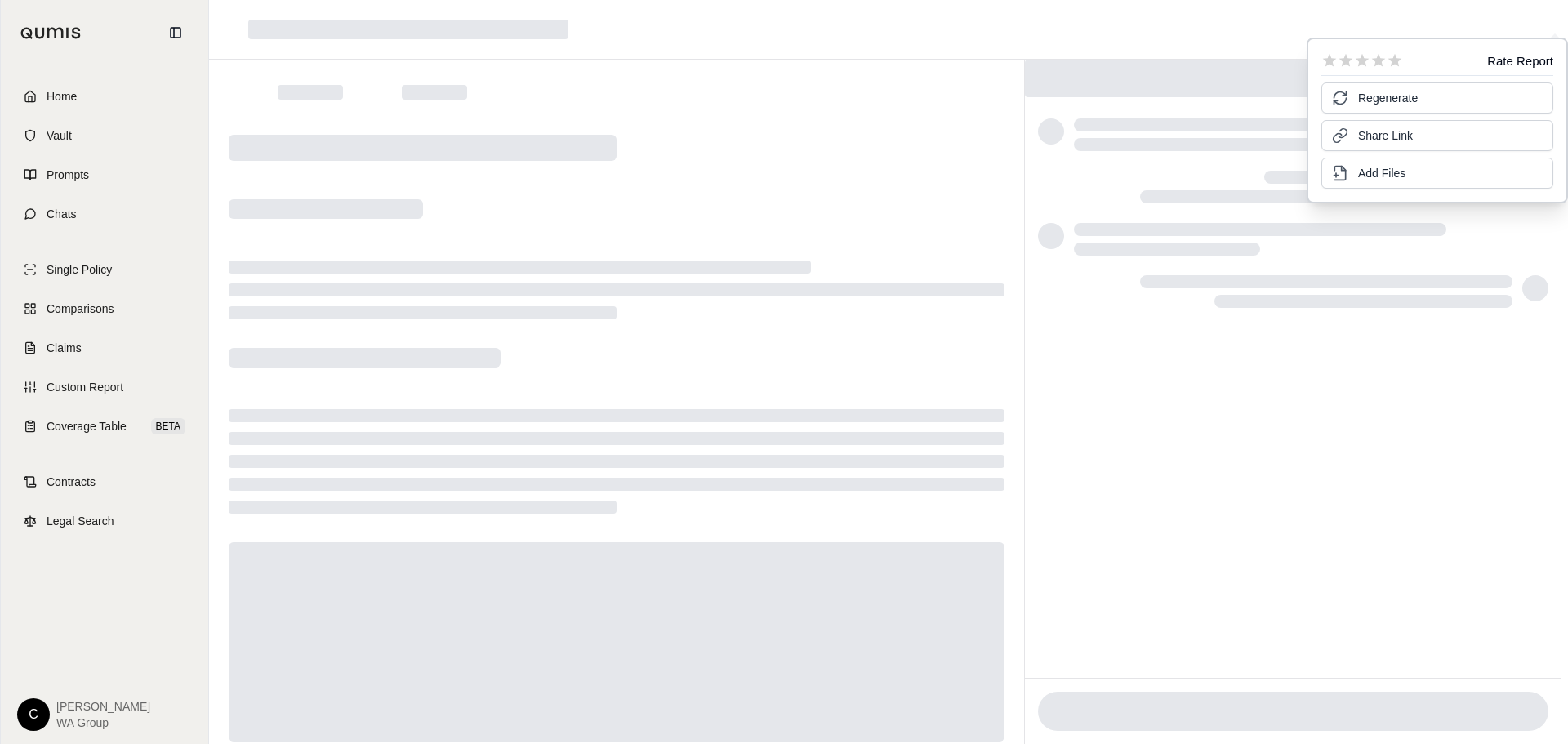
click at [729, 207] on div at bounding box center [616, 448] width 816 height 685
click at [1311, 556] on div at bounding box center [1293, 391] width 536 height 573
click at [803, 239] on div at bounding box center [616, 448] width 816 height 685
click at [802, 265] on div at bounding box center [519, 267] width 582 height 13
click at [803, 262] on div at bounding box center [519, 267] width 582 height 13
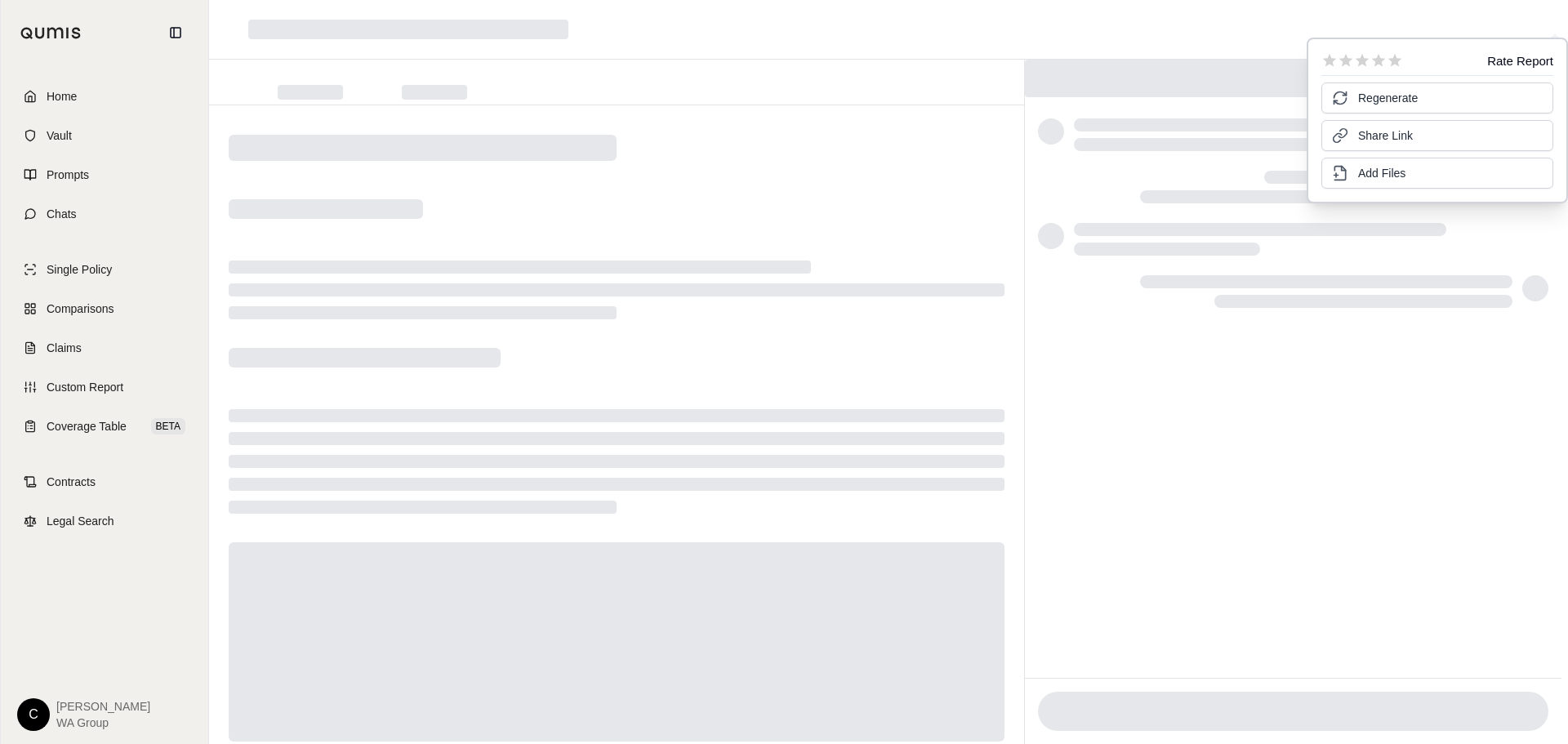
click at [784, 252] on div at bounding box center [616, 448] width 816 height 685
click at [1361, 171] on span "Add Files" at bounding box center [1382, 171] width 47 height 16
click at [1448, 182] on button "Add Files" at bounding box center [1437, 171] width 232 height 31
click at [873, 175] on div at bounding box center [616, 448] width 816 height 685
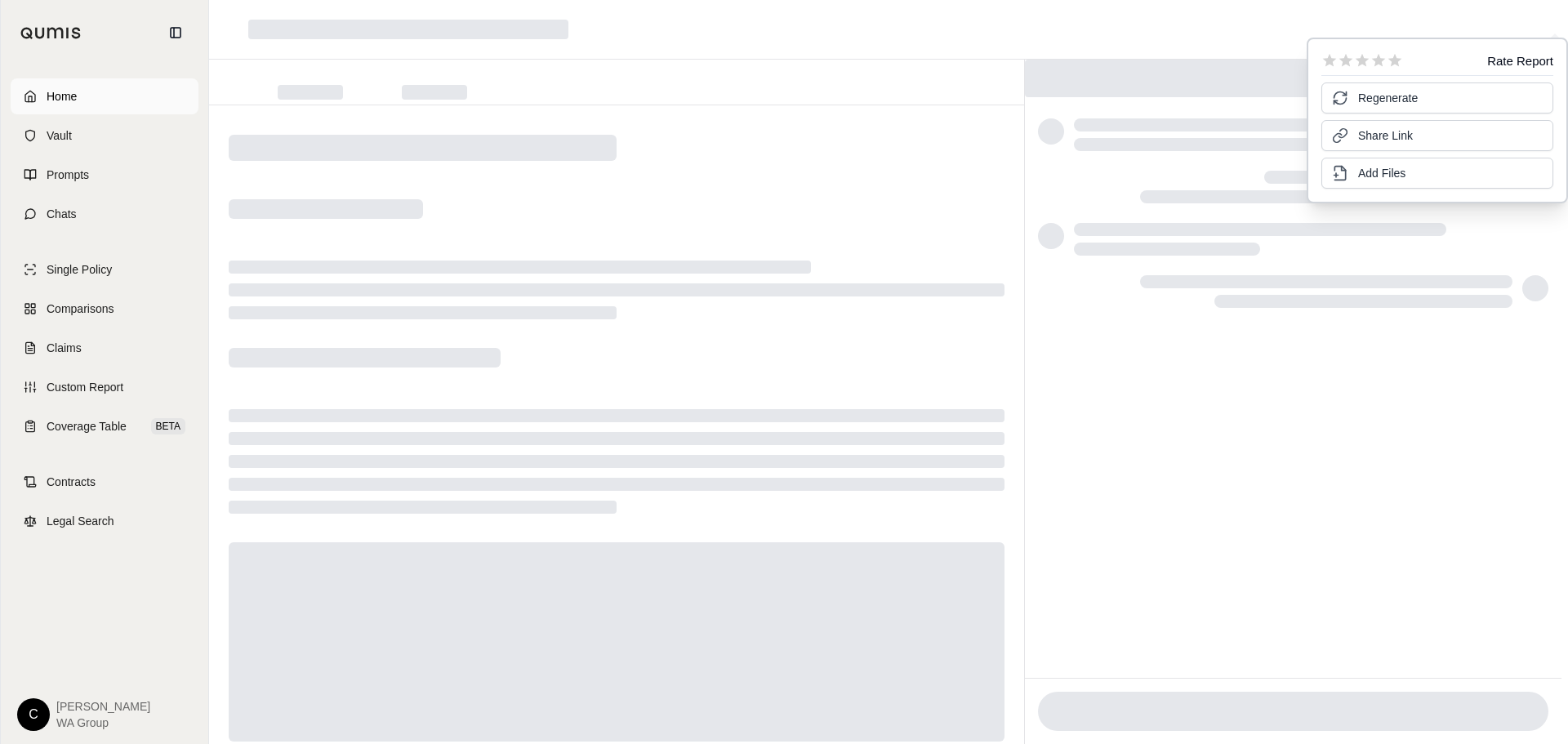
click at [83, 91] on link "Home" at bounding box center [104, 96] width 188 height 36
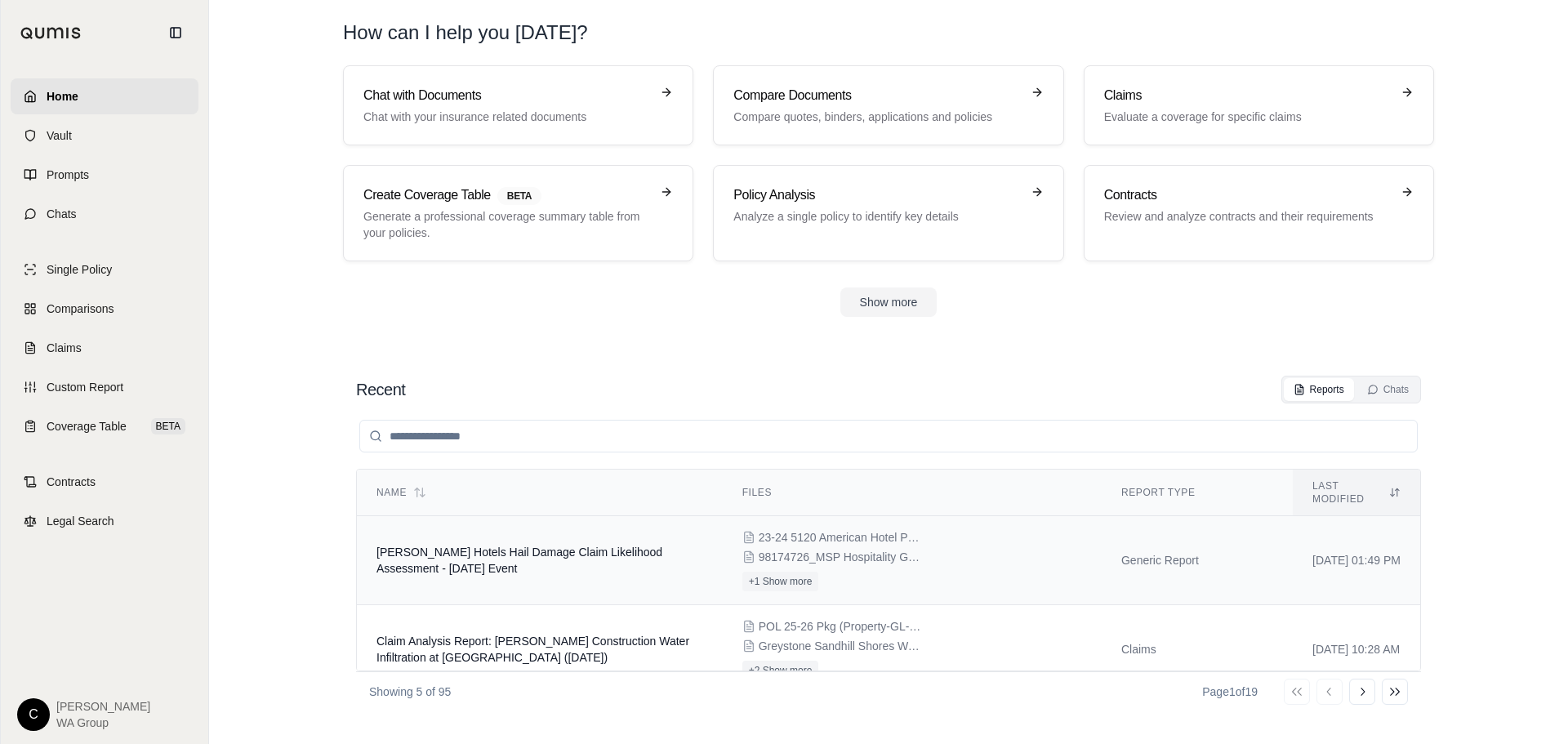
click at [522, 567] on td "[PERSON_NAME] Hotels Hail Damage Claim Likelihood Assessment - [DATE] Event" at bounding box center [539, 561] width 366 height 89
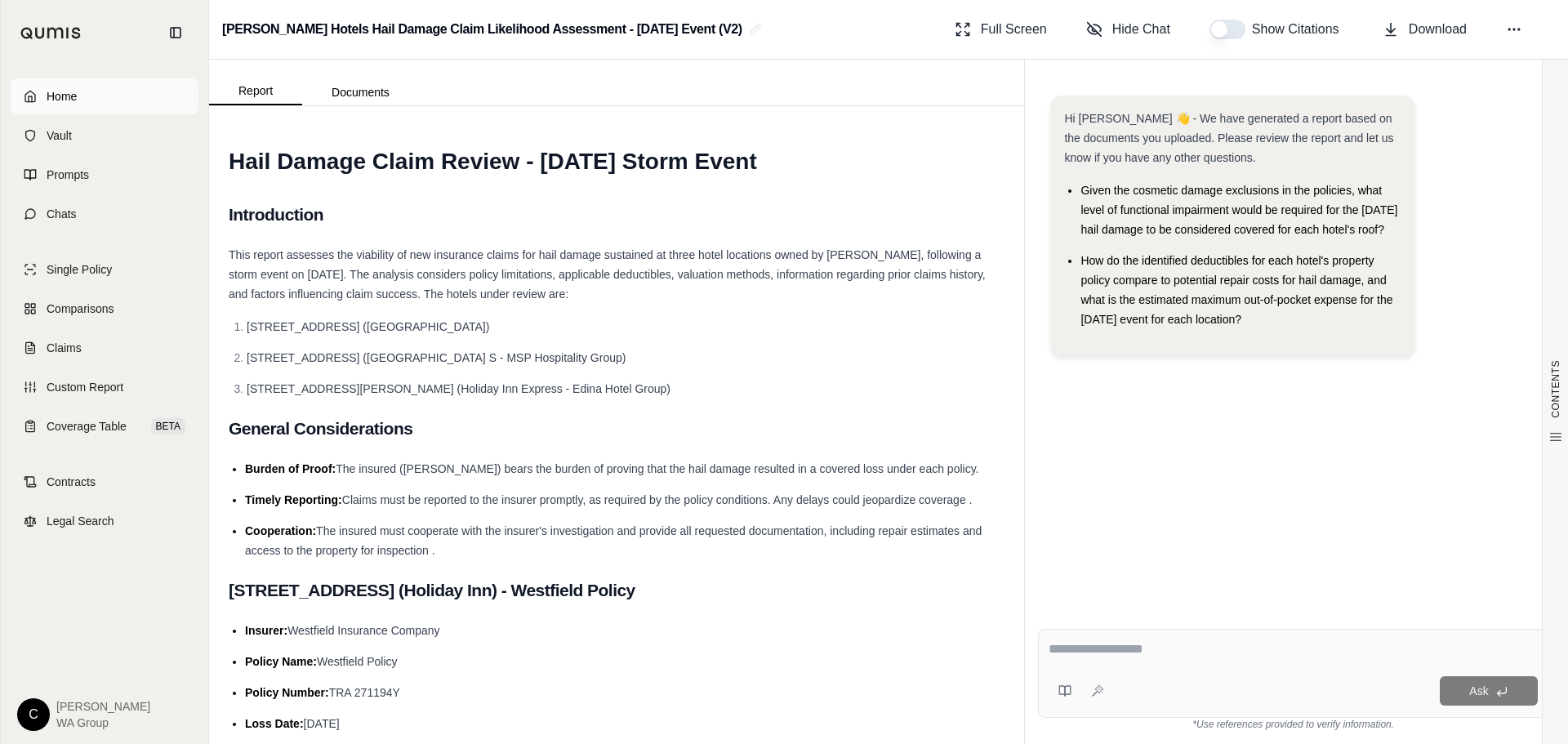
click at [55, 91] on span "Home" at bounding box center [61, 96] width 30 height 16
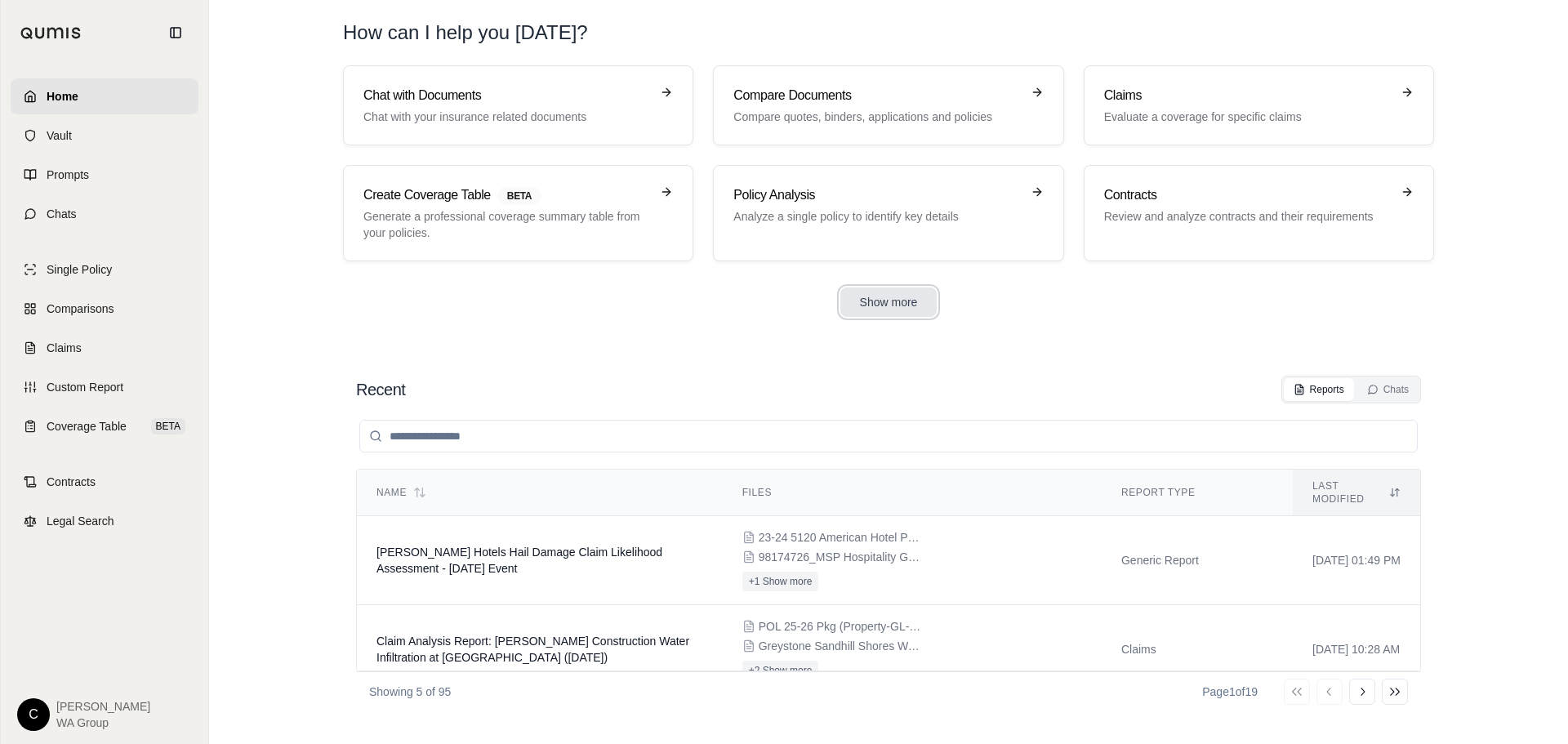
click at [882, 296] on button "Show more" at bounding box center [888, 302] width 97 height 29
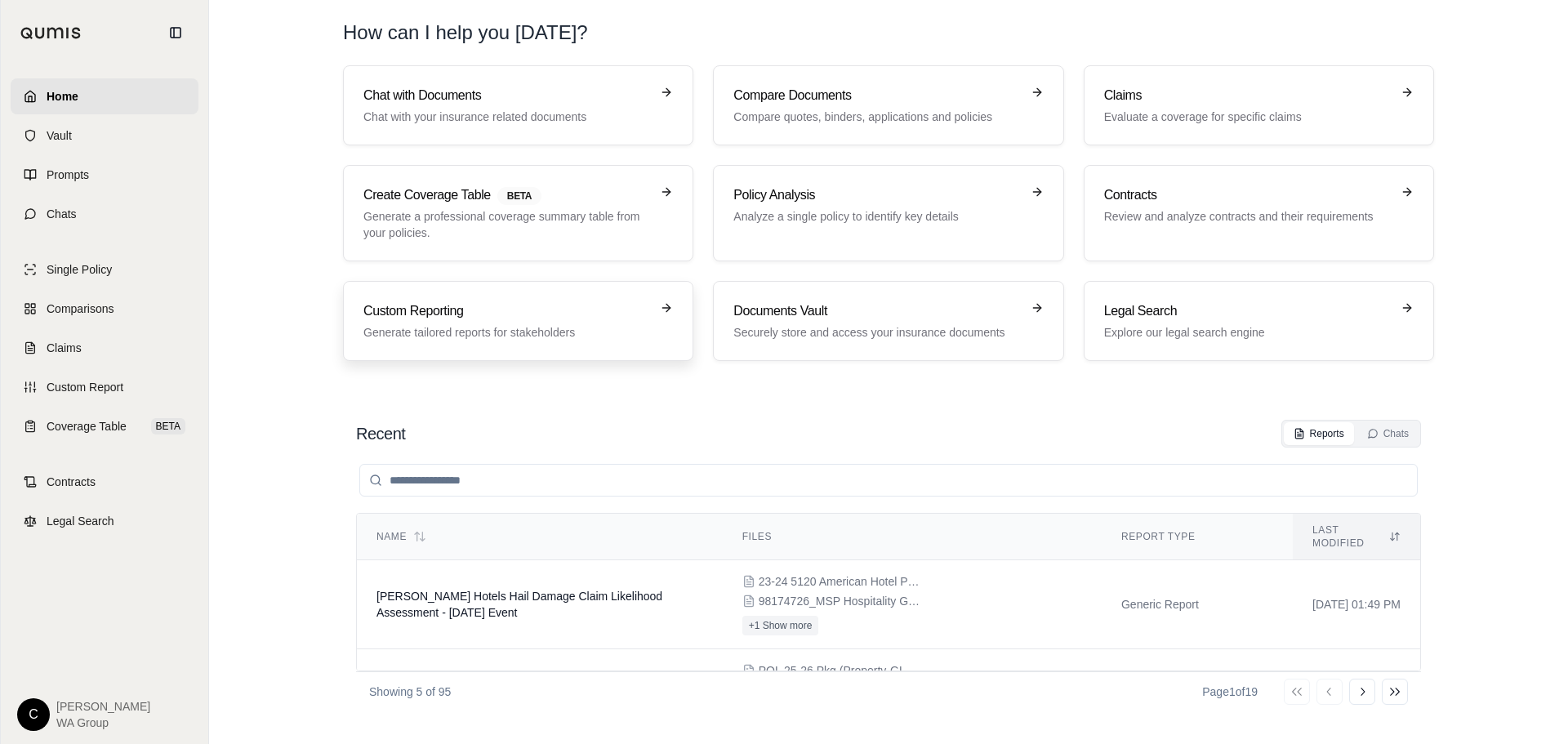
click at [471, 320] on h3 "Custom Reporting" at bounding box center [506, 310] width 287 height 20
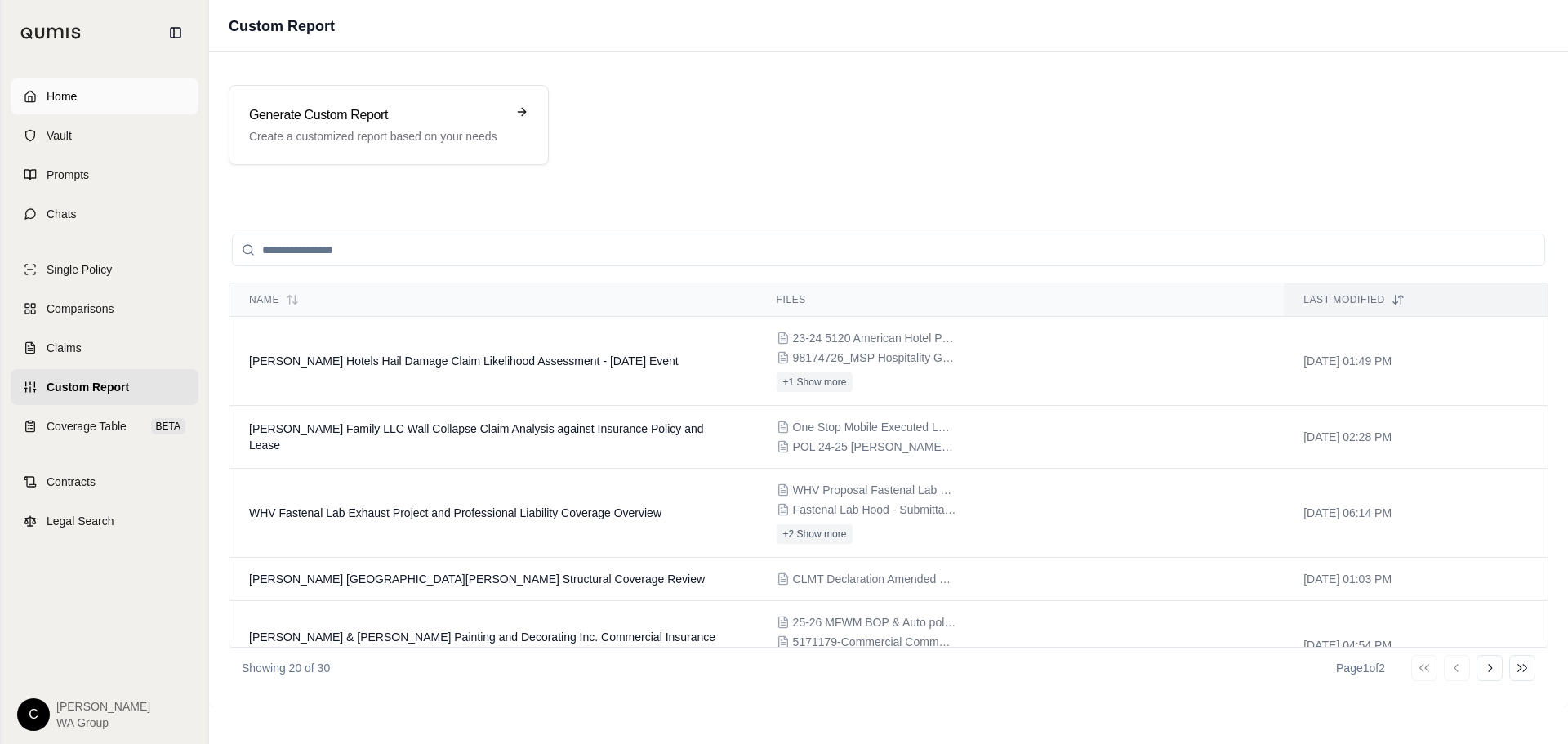
click at [65, 91] on span "Home" at bounding box center [61, 96] width 30 height 16
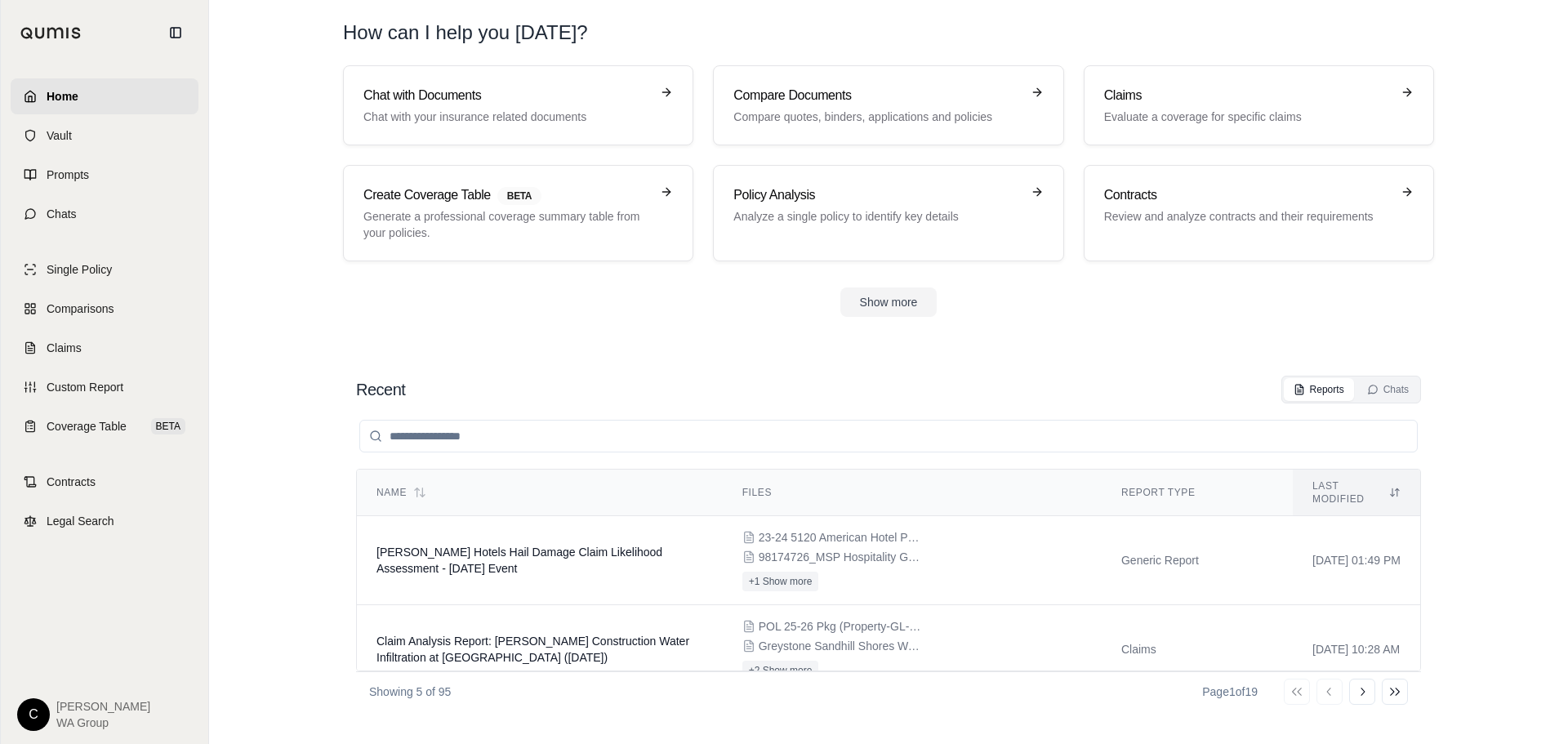
click at [641, 430] on input "search" at bounding box center [888, 435] width 1058 height 33
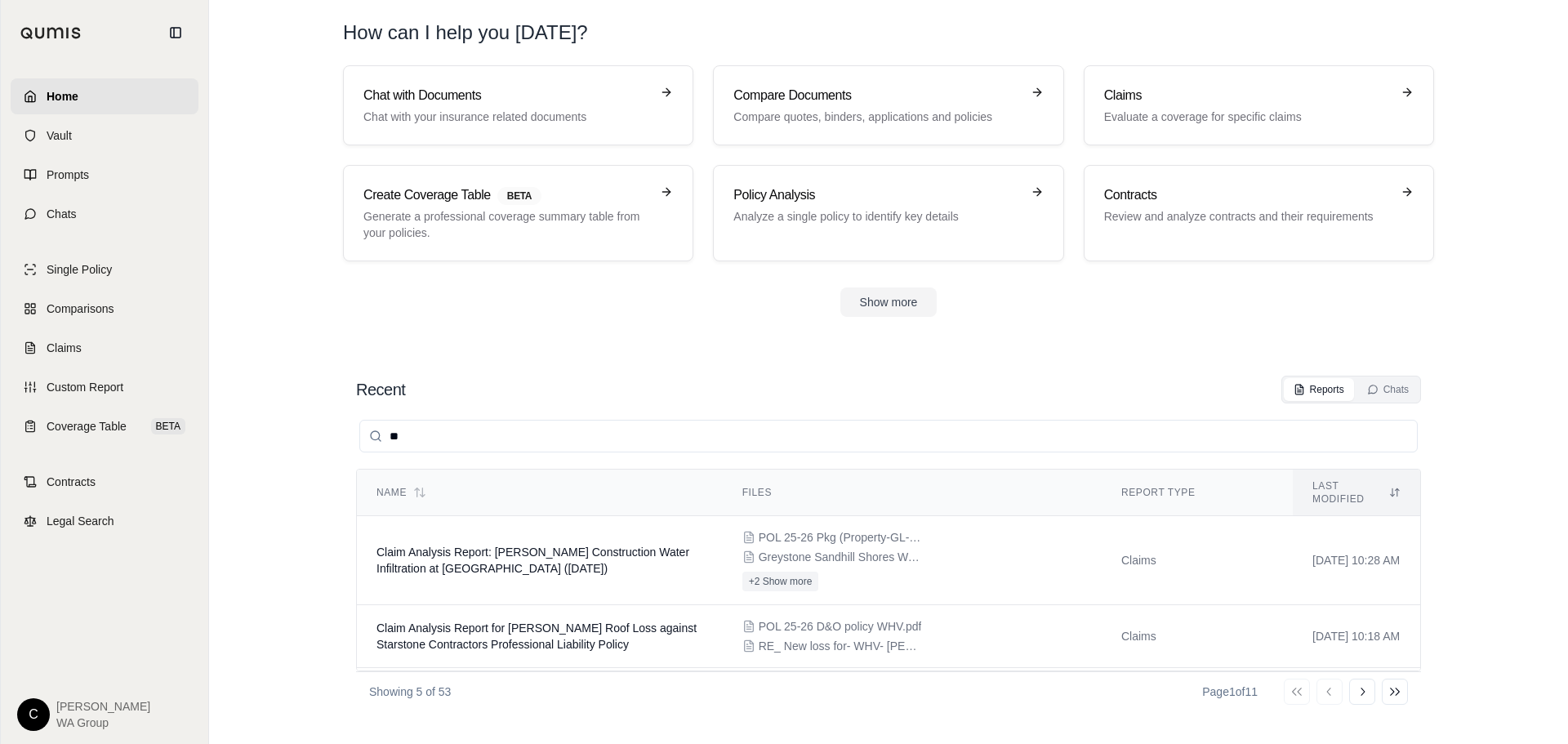
type input "*"
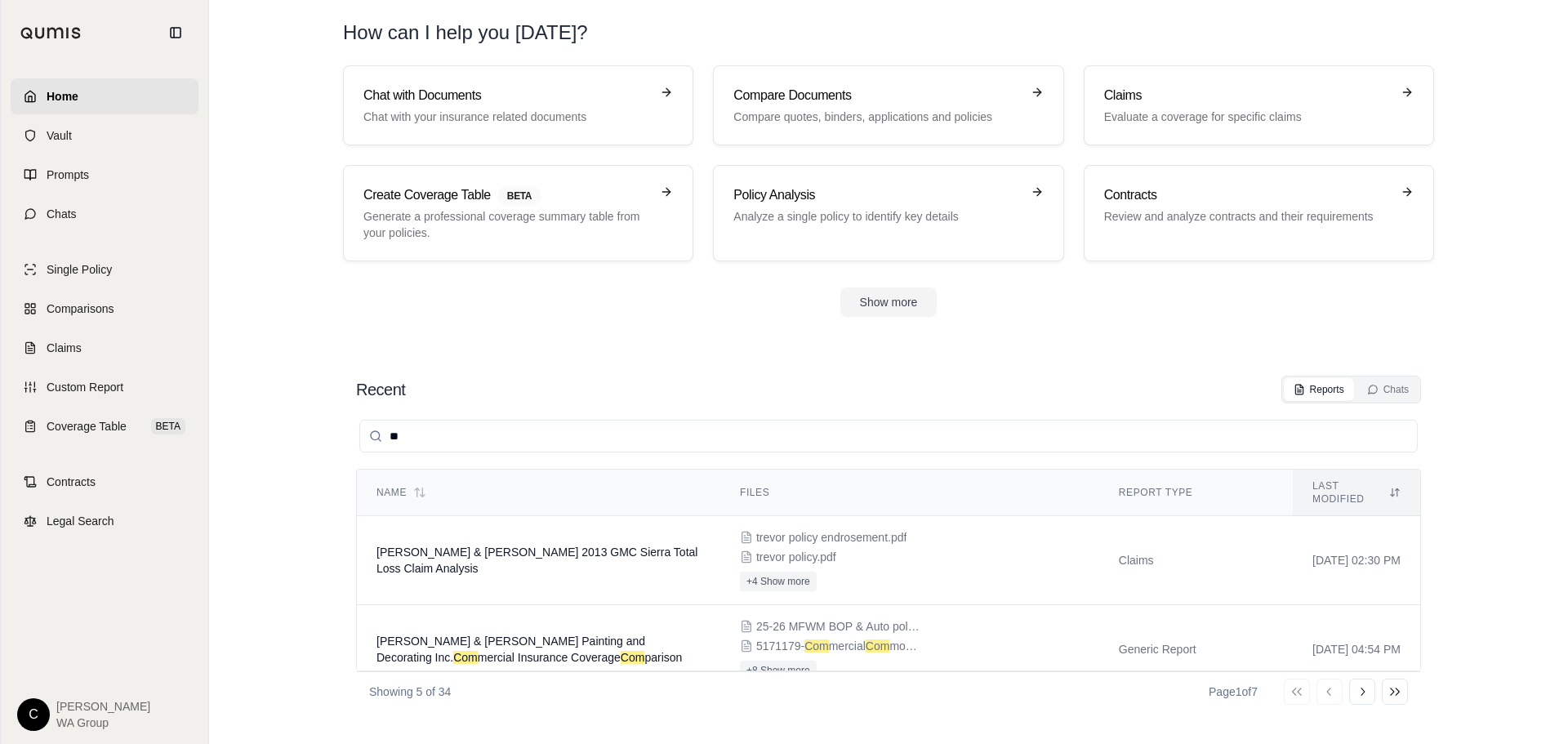
type input "*"
click at [897, 301] on button "Show more" at bounding box center [888, 302] width 97 height 29
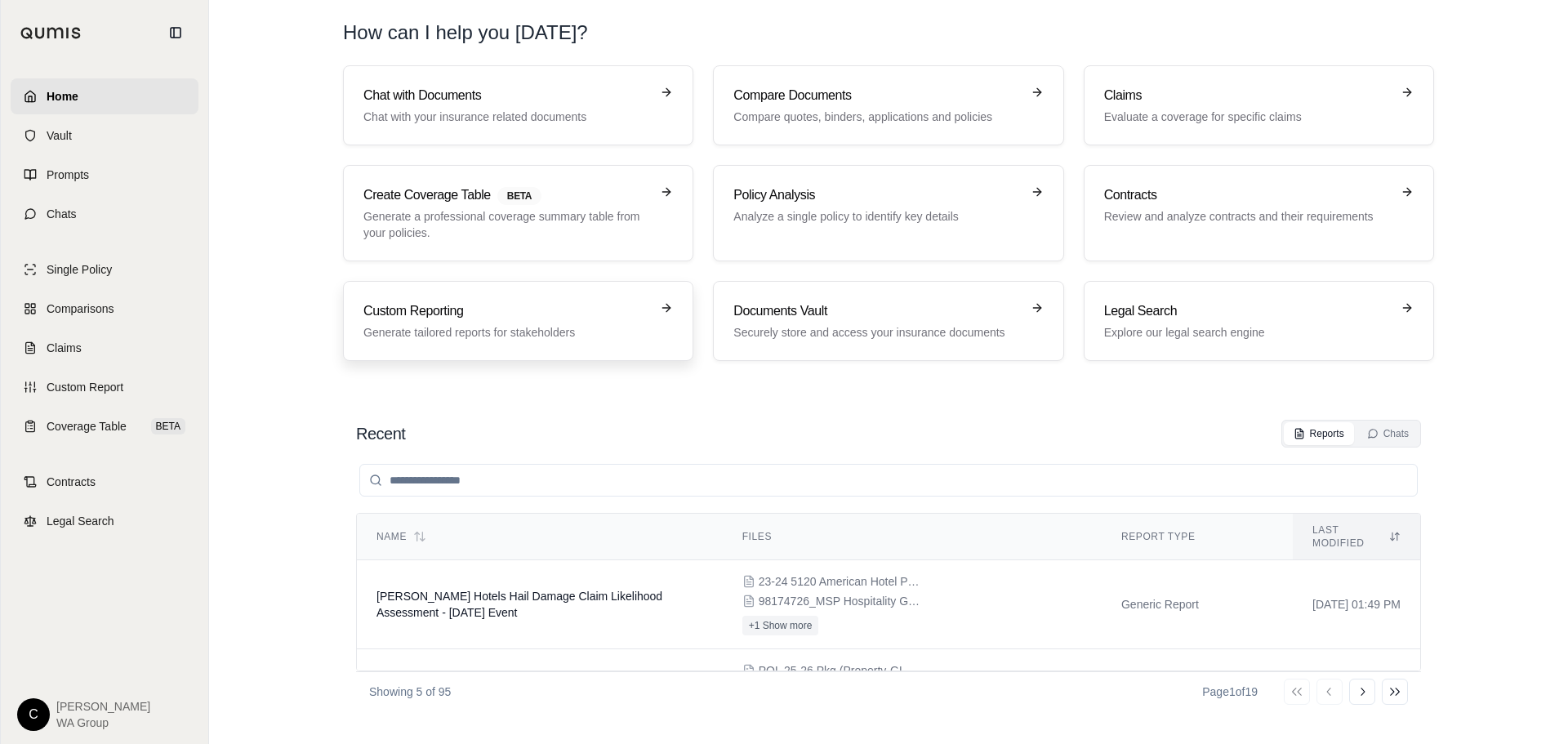
click at [402, 320] on h3 "Custom Reporting" at bounding box center [506, 310] width 287 height 20
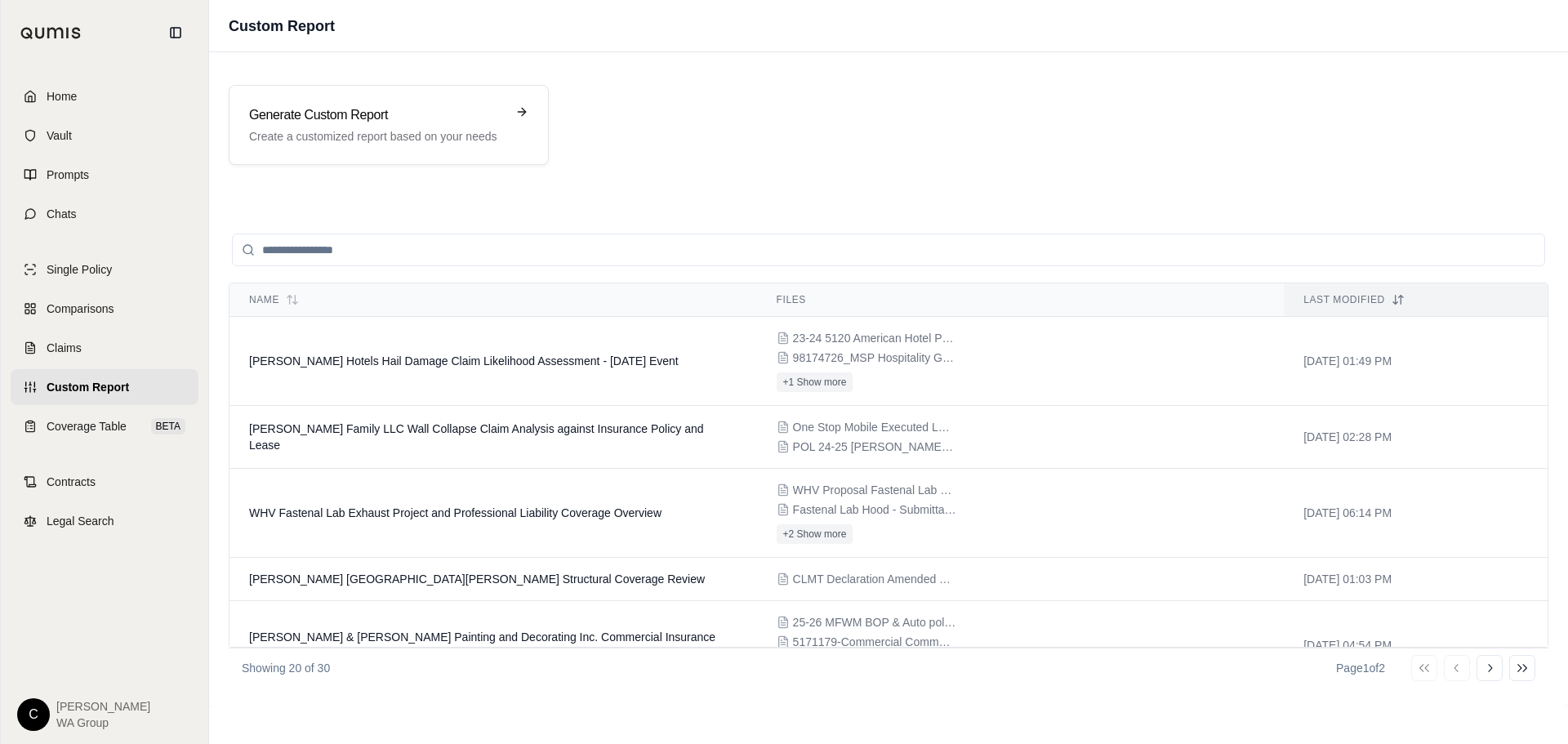
click at [984, 65] on div "Generate Custom Report Create a customized report based on your needs Name File…" at bounding box center [888, 380] width 1359 height 655
click at [317, 113] on h3 "Generate Custom Report" at bounding box center [377, 115] width 257 height 20
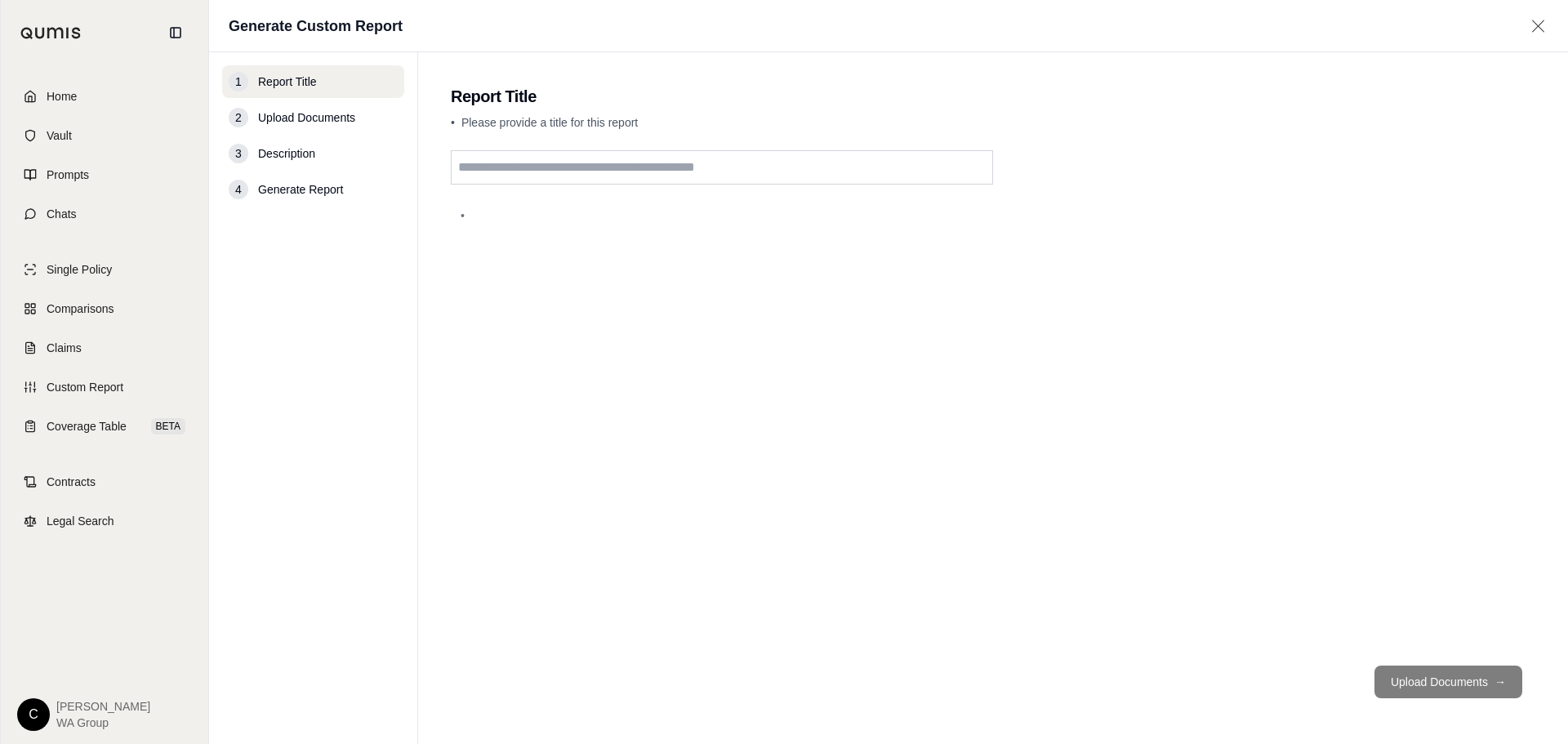
click at [549, 166] on input "text" at bounding box center [721, 167] width 543 height 34
type input "**********"
click at [1453, 673] on button "Upload Documents →" at bounding box center [1448, 682] width 148 height 33
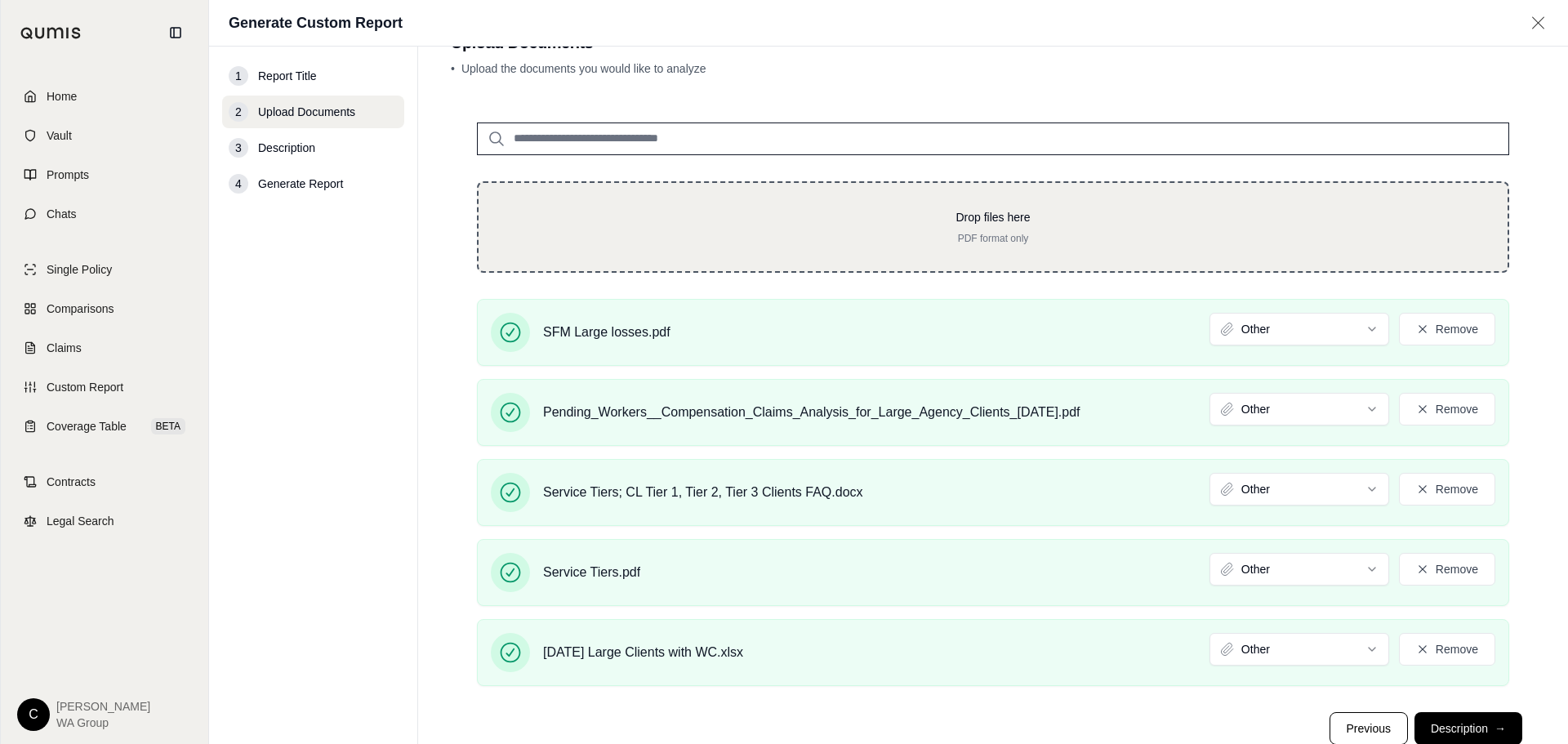
scroll to position [94, 0]
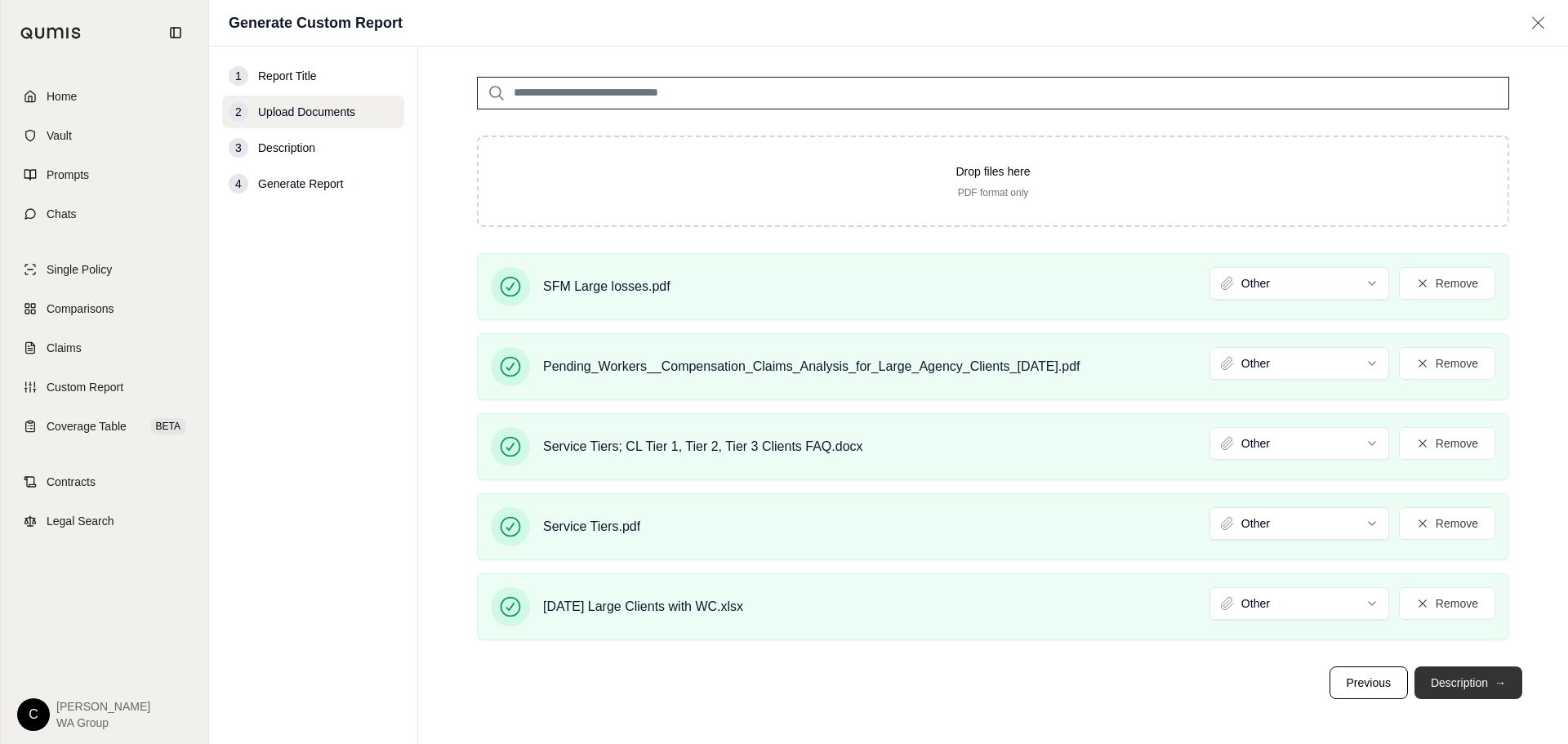
click at [1476, 688] on button "Description →" at bounding box center [1468, 682] width 108 height 33
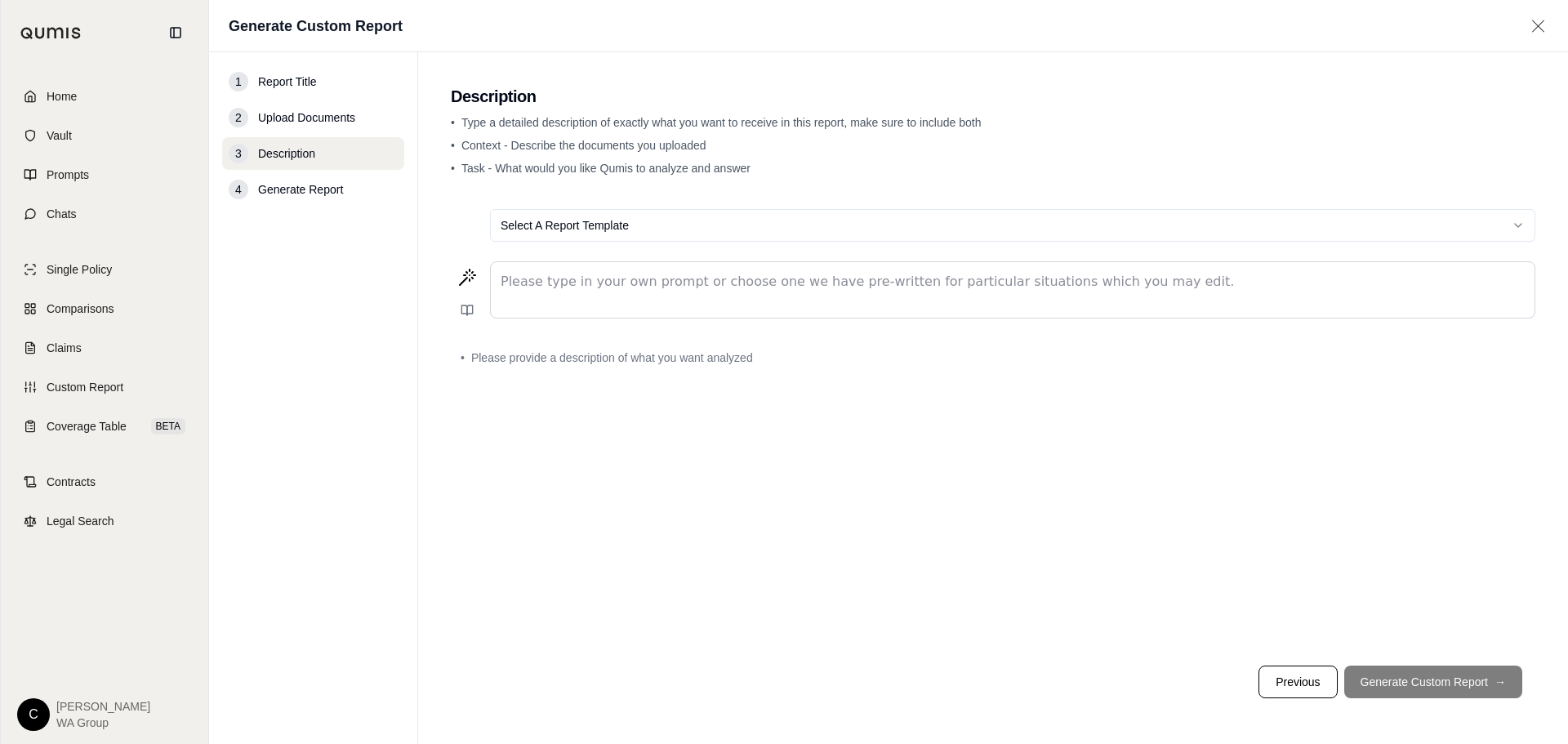
click at [601, 293] on div "editable markdown" at bounding box center [1013, 290] width 1044 height 55
click at [790, 290] on p "editable markdown" at bounding box center [1012, 281] width 1024 height 20
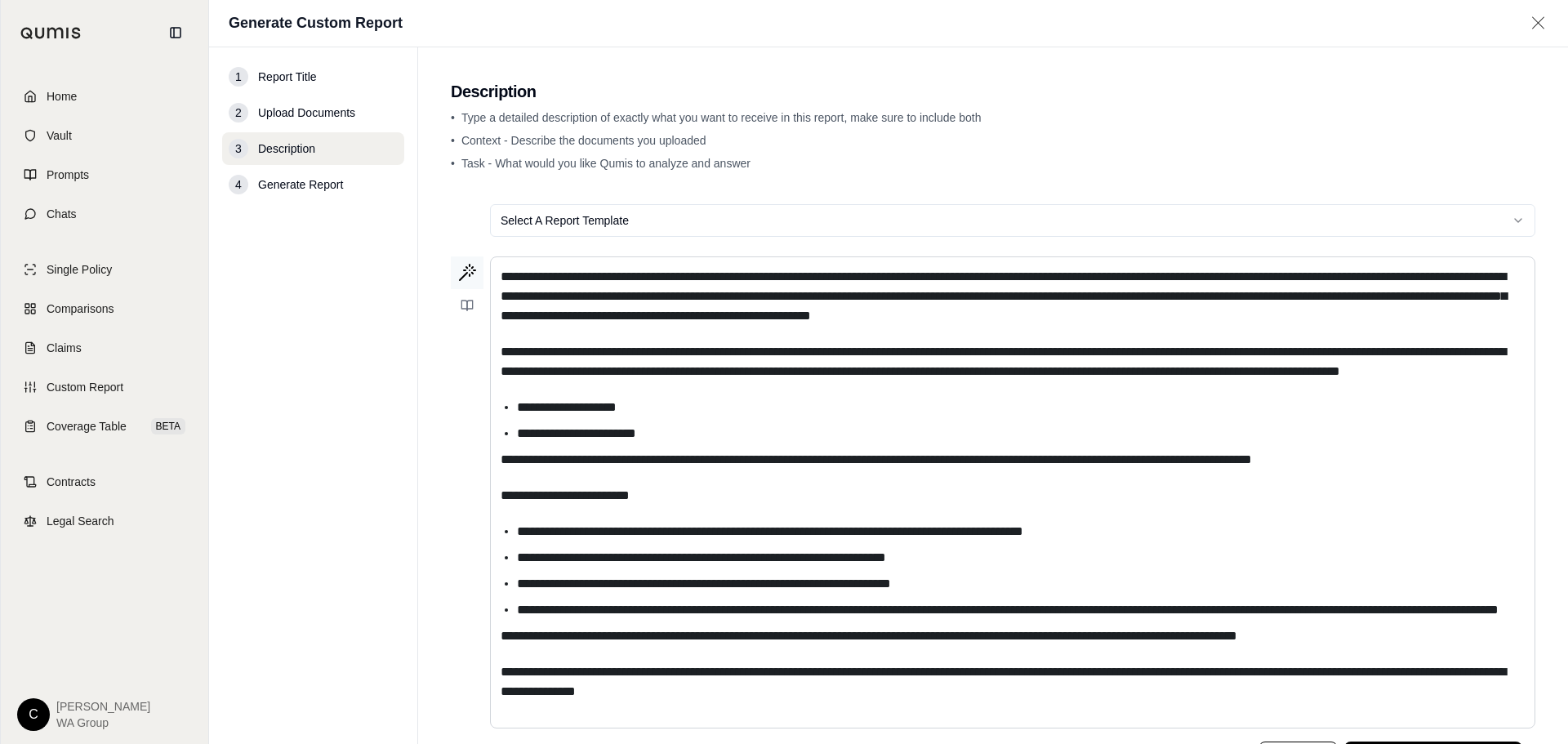
click at [474, 270] on icon at bounding box center [467, 273] width 20 height 20
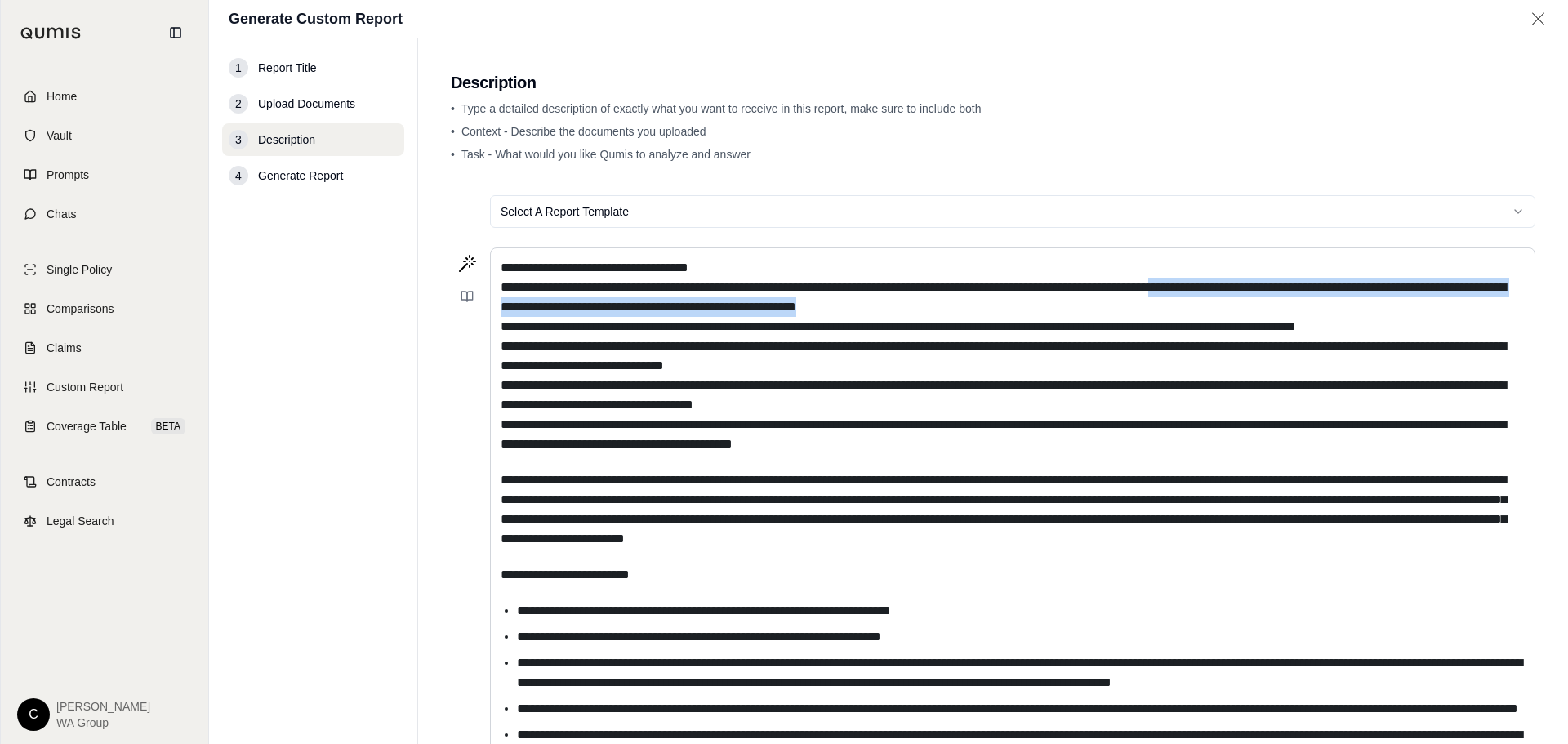
drag, startPoint x: 1033, startPoint y: 310, endPoint x: 1251, endPoint y: 288, distance: 219.1
click at [1251, 288] on p "editable markdown" at bounding box center [1012, 356] width 1024 height 196
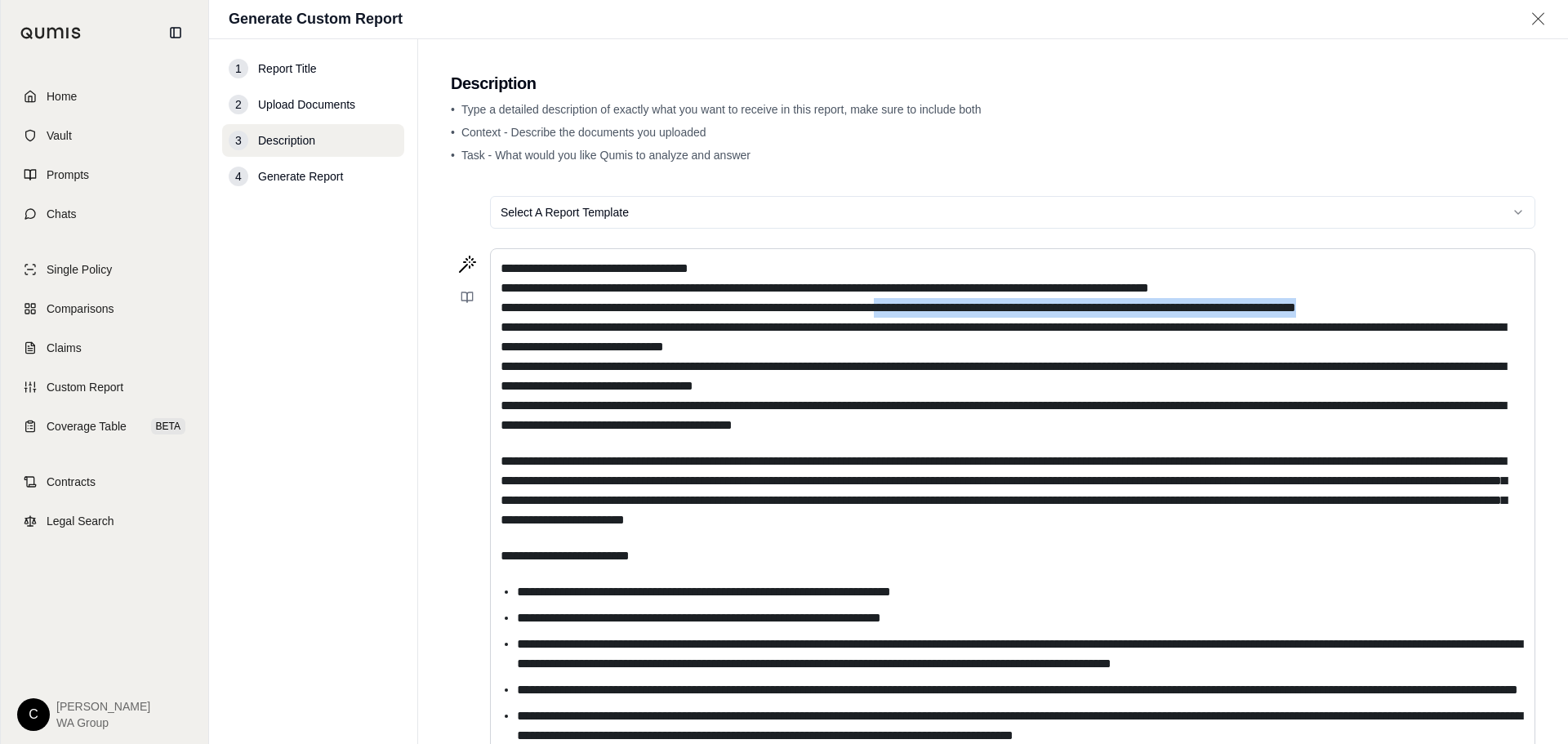
drag, startPoint x: 1401, startPoint y: 309, endPoint x: 927, endPoint y: 308, distance: 474.0
click at [927, 308] on p "editable markdown" at bounding box center [1012, 347] width 1024 height 177
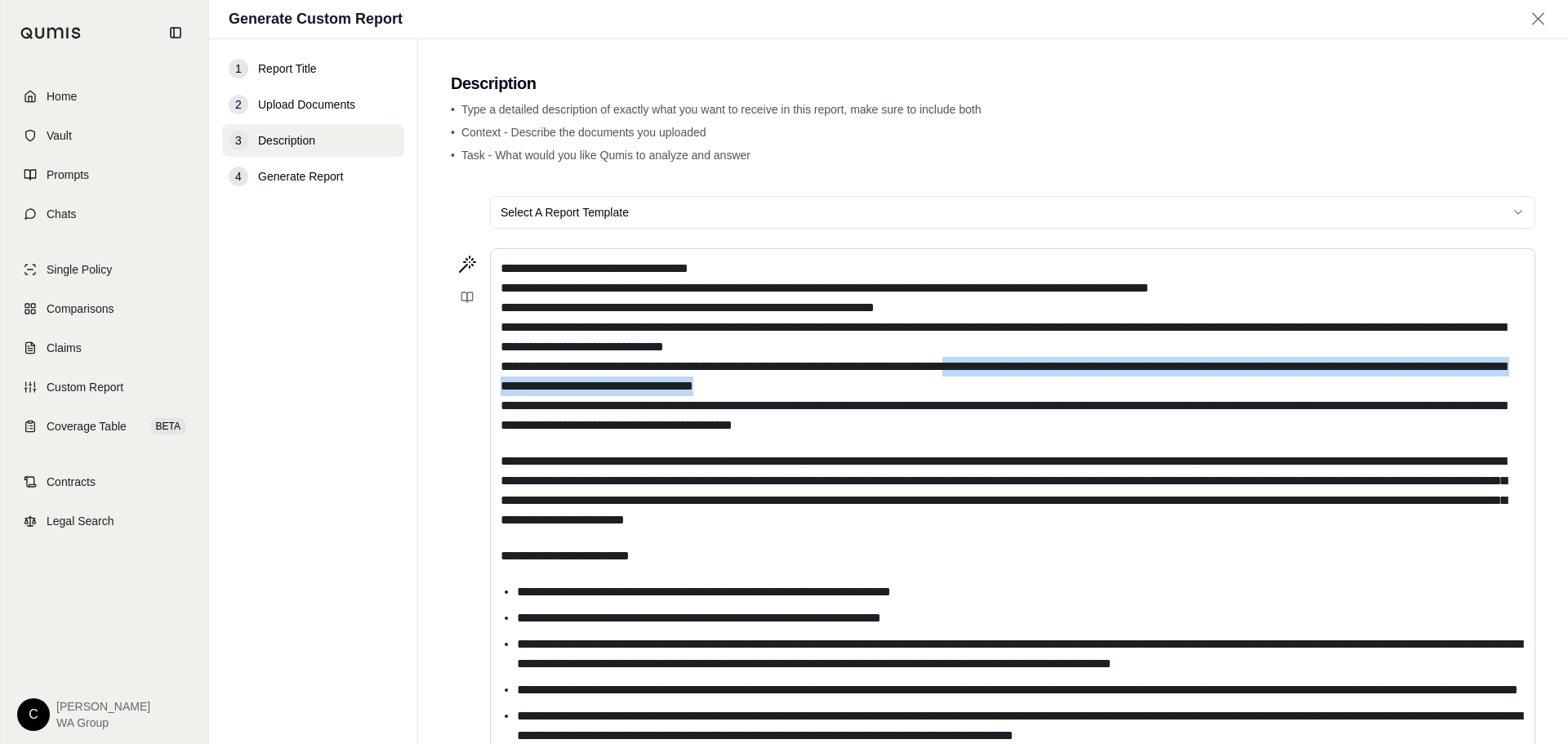
drag, startPoint x: 904, startPoint y: 381, endPoint x: 1060, endPoint y: 363, distance: 157.0
click at [1060, 363] on p "**********" at bounding box center [1012, 347] width 1024 height 177
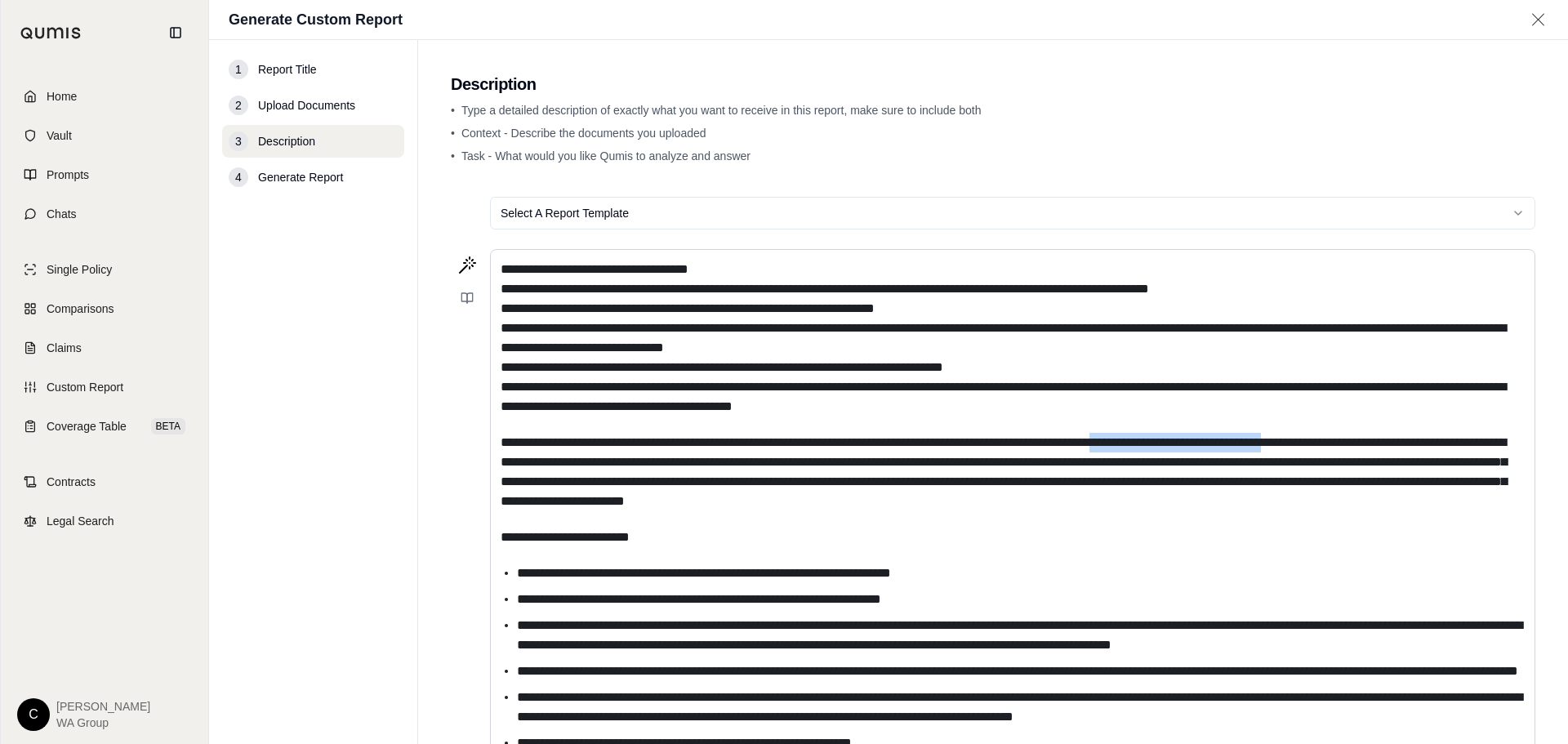
drag, startPoint x: 1387, startPoint y: 443, endPoint x: 1195, endPoint y: 442, distance: 192.0
click at [1195, 442] on span "**********" at bounding box center [1004, 472] width 1006 height 71
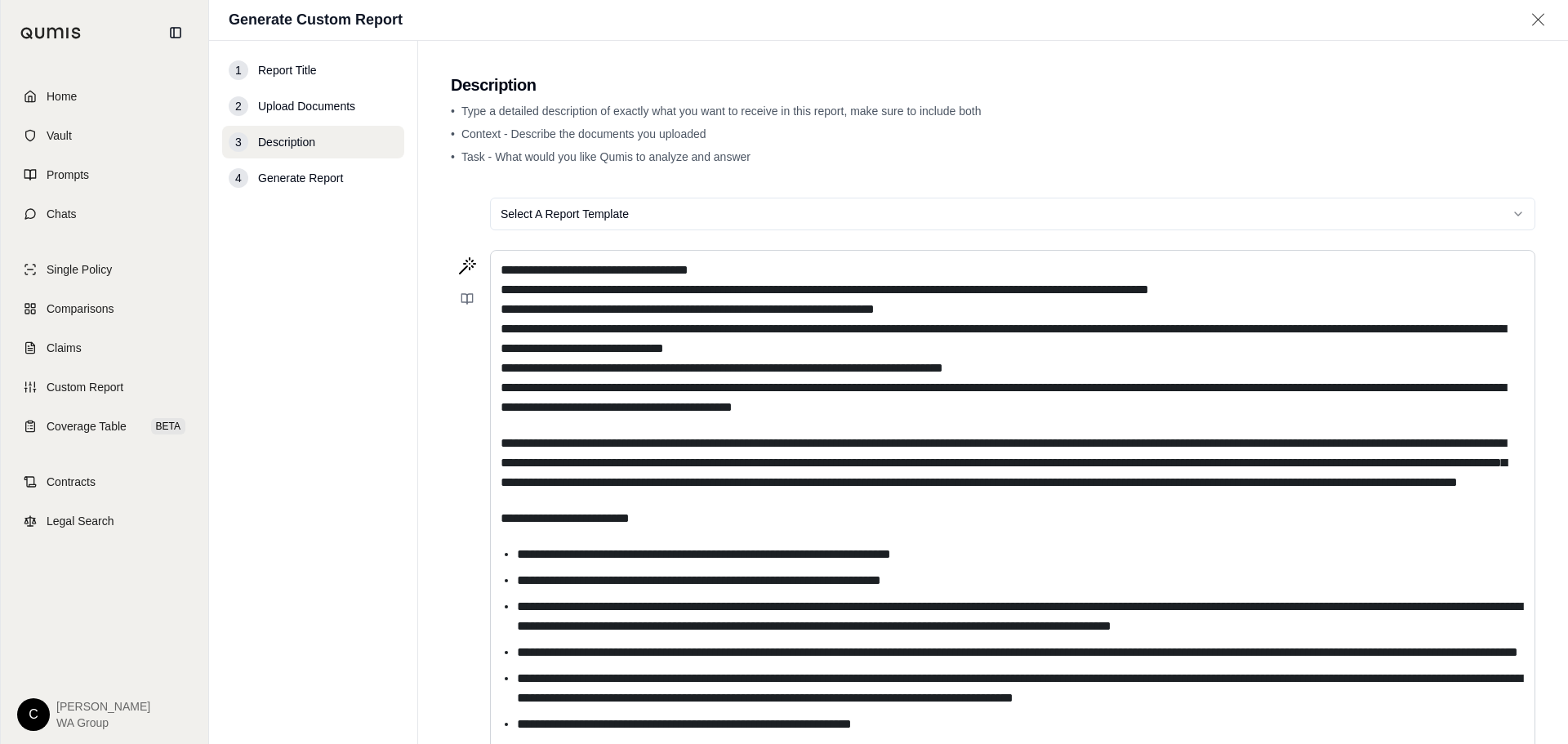
click at [1175, 529] on p "**********" at bounding box center [1012, 518] width 1024 height 20
drag, startPoint x: 973, startPoint y: 498, endPoint x: 488, endPoint y: 503, distance: 485.0
click at [488, 503] on div "**********" at bounding box center [992, 556] width 1085 height 612
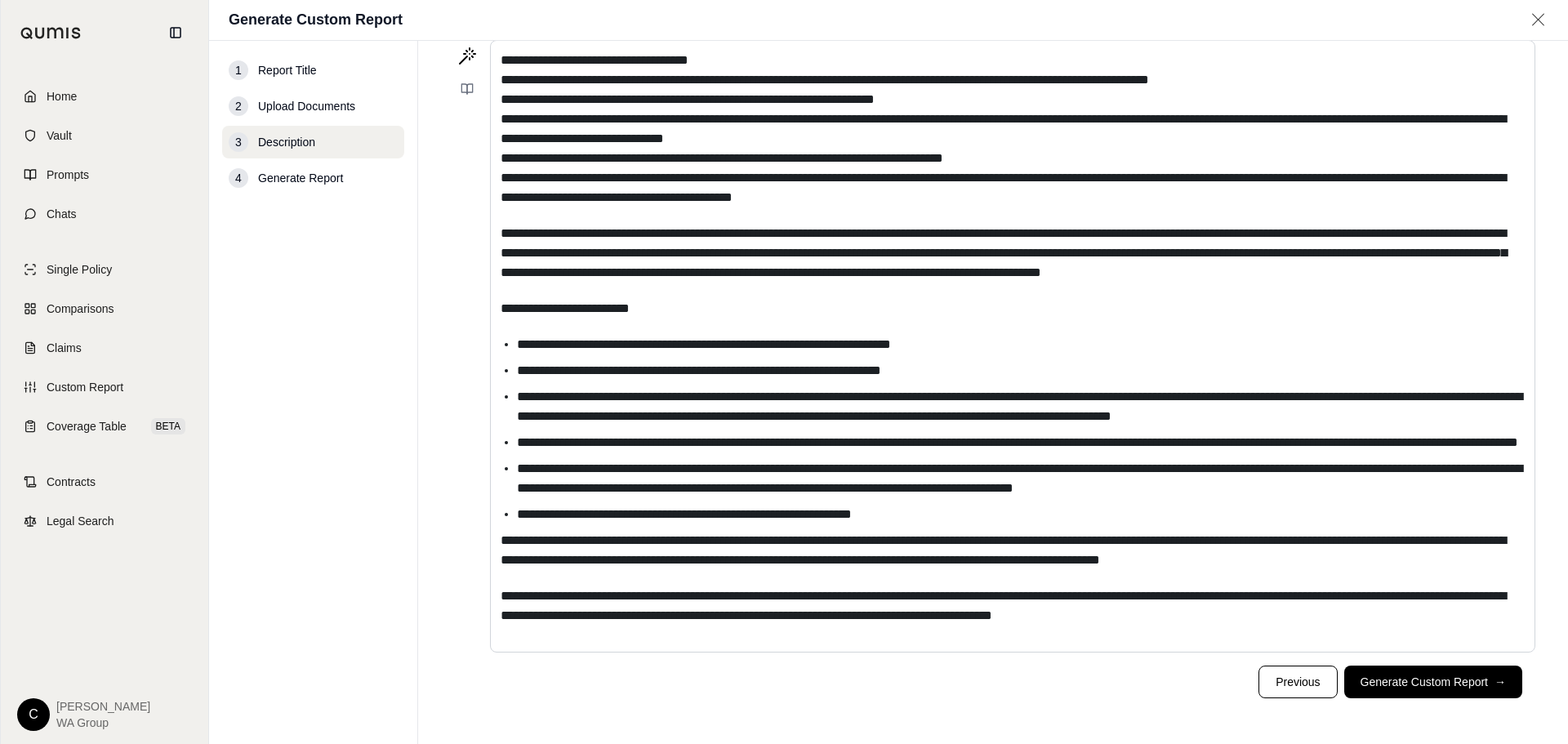
click at [1116, 501] on ul "**********" at bounding box center [1012, 429] width 1024 height 189
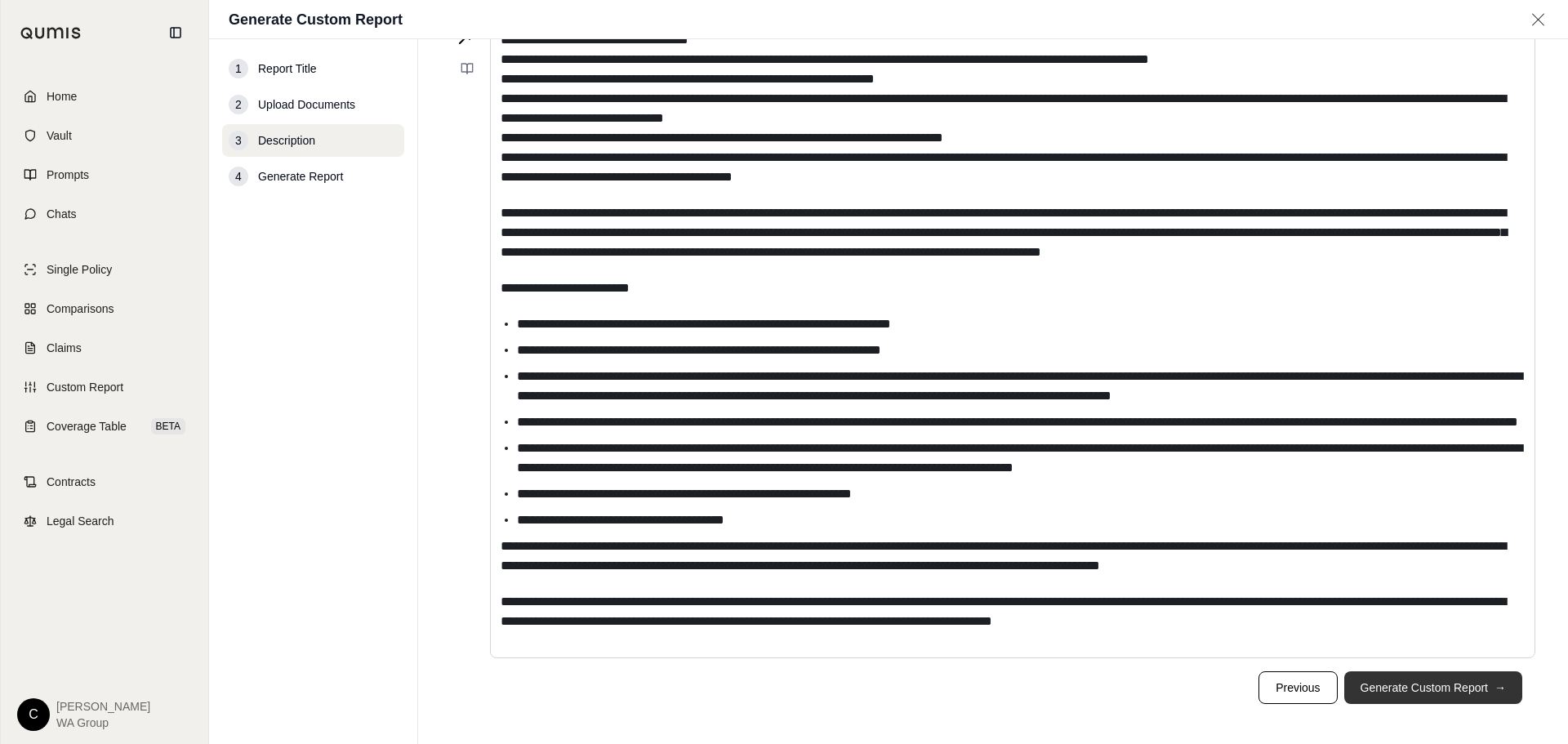
click at [1417, 704] on button "Generate Custom Report →" at bounding box center [1433, 688] width 178 height 33
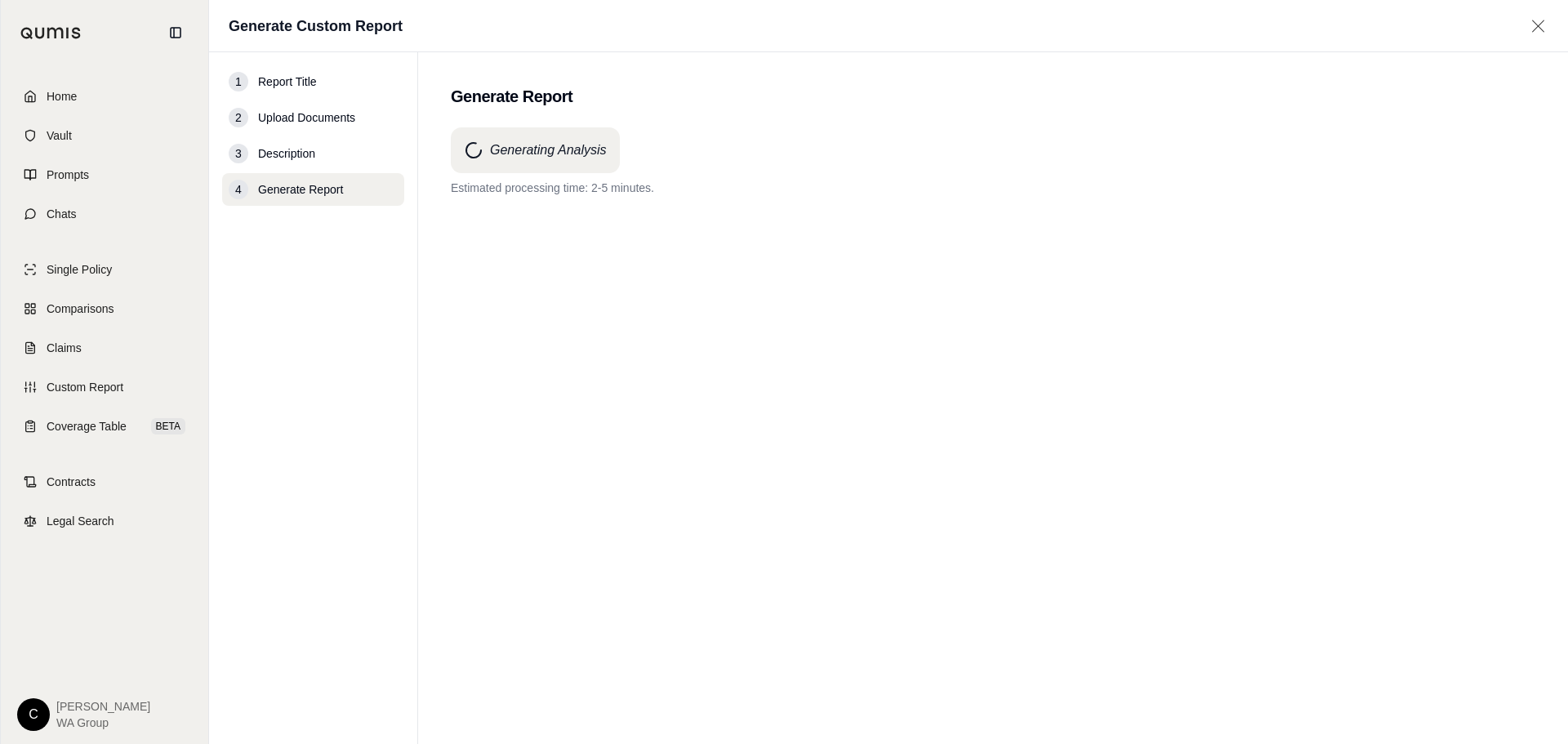
scroll to position [0, 0]
